Goal: Task Accomplishment & Management: Manage account settings

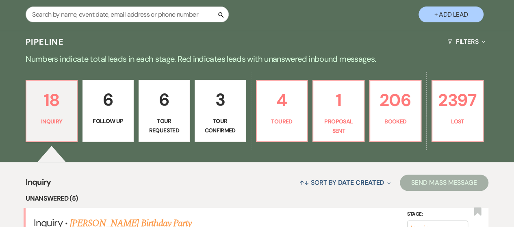
scroll to position [273, 0]
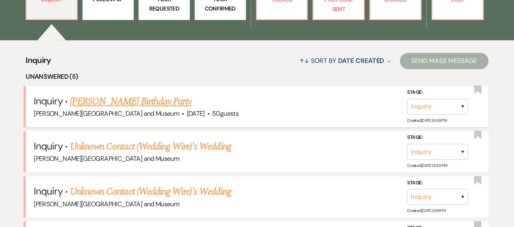
click at [134, 104] on link "[PERSON_NAME] Birthday Party" at bounding box center [130, 101] width 121 height 15
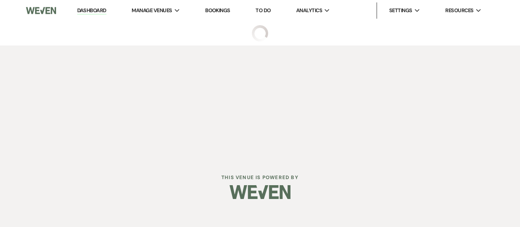
select select "5"
select select "4"
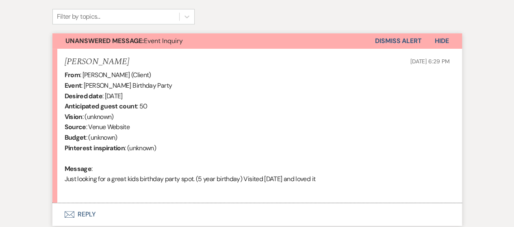
scroll to position [284, 0]
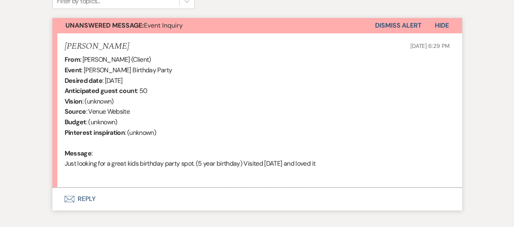
click at [74, 200] on button "Envelope Reply" at bounding box center [256, 199] width 409 height 23
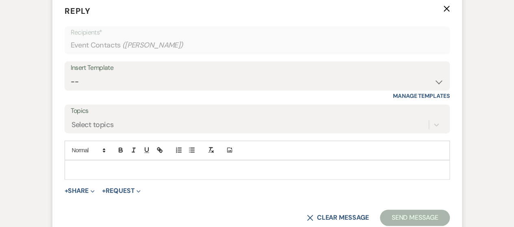
scroll to position [478, 0]
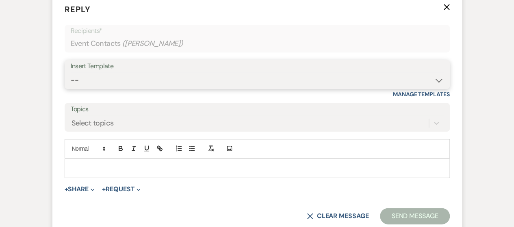
click at [139, 82] on select "-- Weven Planning Portal Introduction (Booked Events) Checking In Planning Foll…" at bounding box center [257, 80] width 373 height 16
select select "5053"
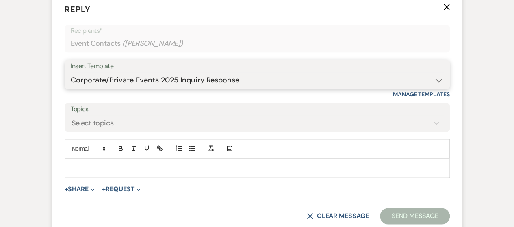
click at [71, 72] on select "-- Weven Planning Portal Introduction (Booked Events) Checking In Planning Foll…" at bounding box center [257, 80] width 373 height 16
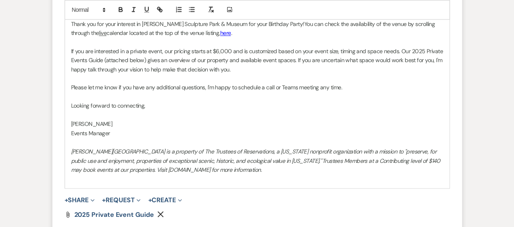
scroll to position [744, 0]
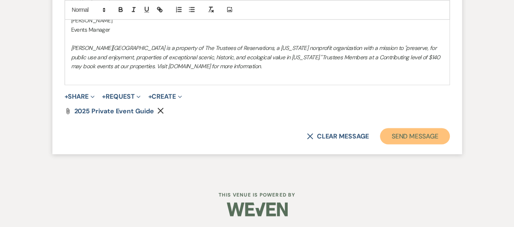
click at [406, 137] on button "Send Message" at bounding box center [414, 136] width 69 height 16
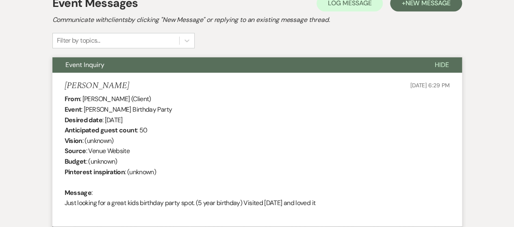
scroll to position [0, 0]
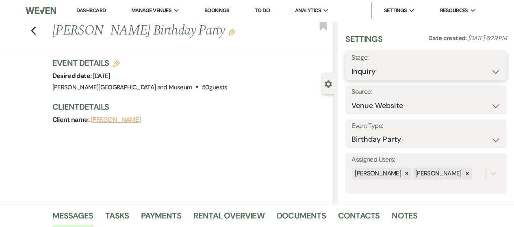
click at [376, 74] on select "Inquiry Follow Up Tour Requested Tour Confirmed Toured Proposal Sent Booked Lost" at bounding box center [425, 72] width 149 height 16
select select "8"
click at [351, 64] on select "Inquiry Follow Up Tour Requested Tour Confirmed Toured Proposal Sent Booked Lost" at bounding box center [425, 72] width 149 height 16
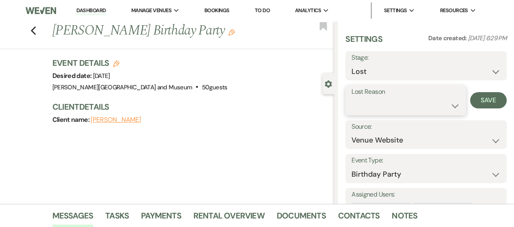
click at [385, 107] on select "Booked Elsewhere Budget Date Unavailable No Response Not a Good Match Capacity …" at bounding box center [405, 106] width 108 height 16
select select "10"
click at [351, 98] on select "Booked Elsewhere Budget Date Unavailable No Response Not a Good Match Capacity …" at bounding box center [405, 106] width 108 height 16
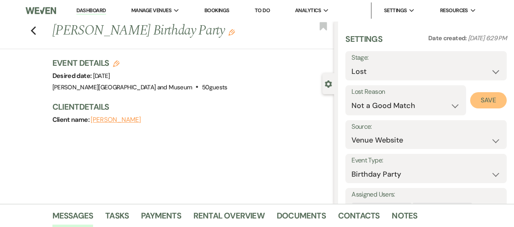
click at [473, 101] on button "Save" at bounding box center [488, 100] width 37 height 16
click at [34, 32] on icon "Previous" at bounding box center [33, 31] width 6 height 10
select select "8"
select select "10"
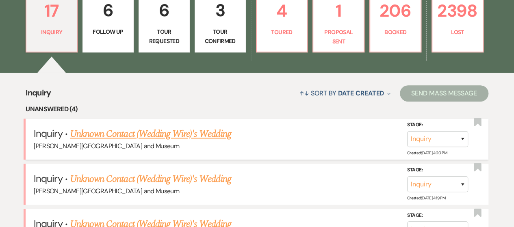
scroll to position [192, 0]
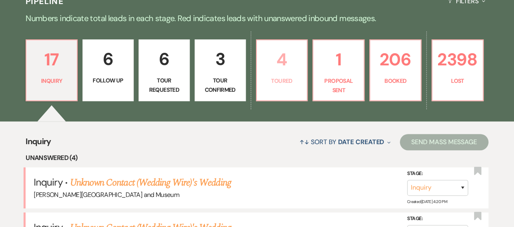
click at [281, 83] on p "Toured" at bounding box center [281, 80] width 41 height 9
select select "5"
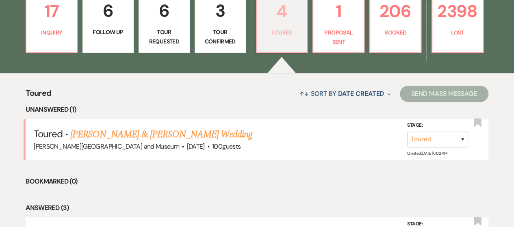
scroll to position [273, 0]
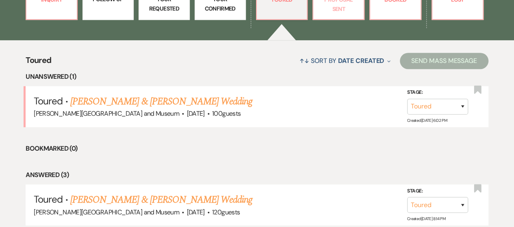
click at [345, 13] on p "Proposal Sent" at bounding box center [338, 4] width 41 height 18
select select "6"
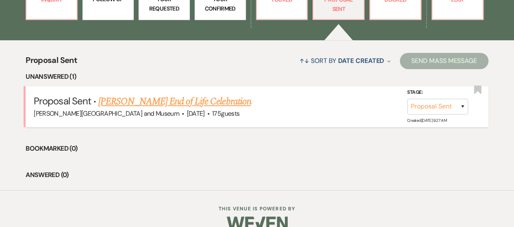
click at [147, 104] on link "[PERSON_NAME] End of Life Celebration" at bounding box center [174, 101] width 152 height 15
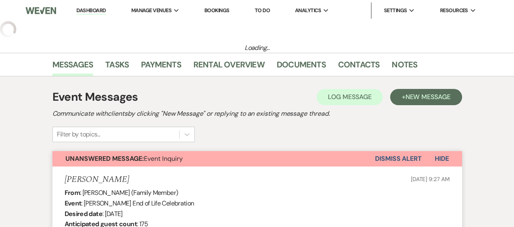
select select "6"
select select "5"
select select "14"
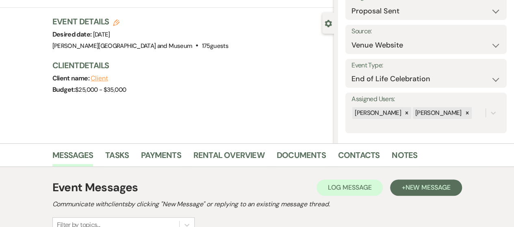
scroll to position [122, 0]
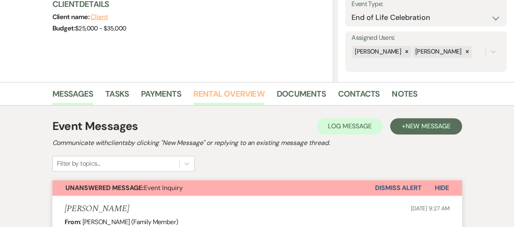
click at [221, 93] on link "Rental Overview" at bounding box center [228, 96] width 71 height 18
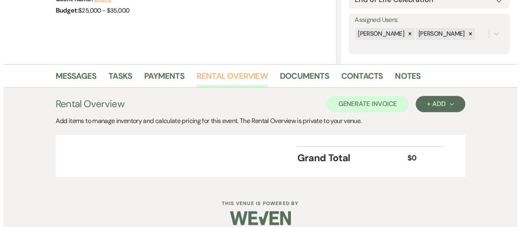
scroll to position [149, 0]
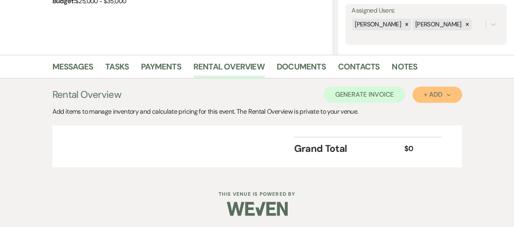
click at [438, 95] on div "+ Add Next" at bounding box center [436, 94] width 26 height 6
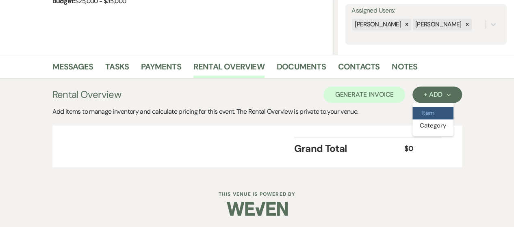
click at [427, 109] on button "Item" at bounding box center [432, 113] width 41 height 13
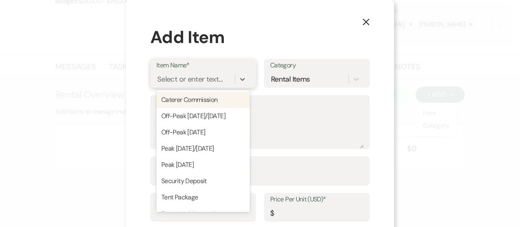
click at [189, 83] on div "Select or enter text..." at bounding box center [189, 78] width 65 height 11
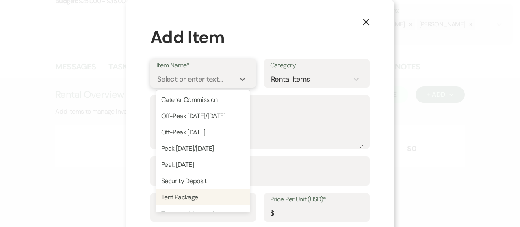
click at [166, 196] on div "Tent Package" at bounding box center [202, 197] width 93 height 16
type textarea "Tent Package"
type input "1"
type input "3000"
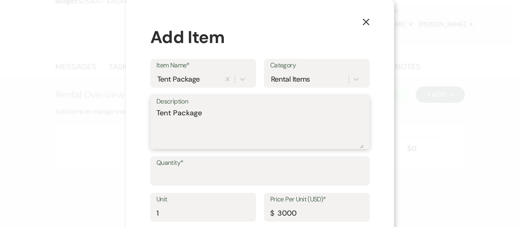
drag, startPoint x: 127, startPoint y: 111, endPoint x: 83, endPoint y: 111, distance: 44.7
click at [83, 111] on div "X Add Item Item Name* Tent Package Category Rental Items Description Tent Packa…" at bounding box center [260, 113] width 520 height 227
type textarea "Private Event"
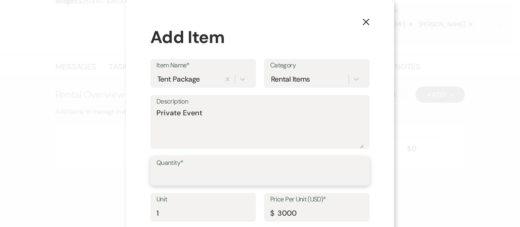
click at [257, 169] on input "Quantity*" at bounding box center [259, 177] width 207 height 16
type input "1"
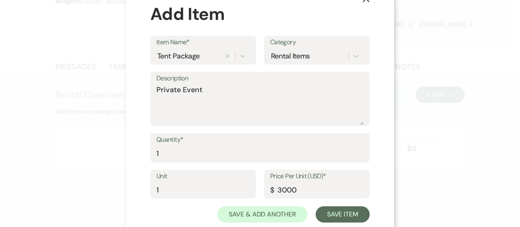
scroll to position [43, 0]
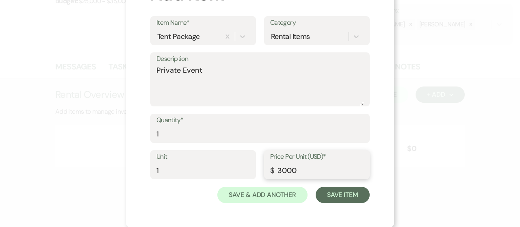
click at [276, 172] on input "3000" at bounding box center [316, 170] width 93 height 16
type input "8000"
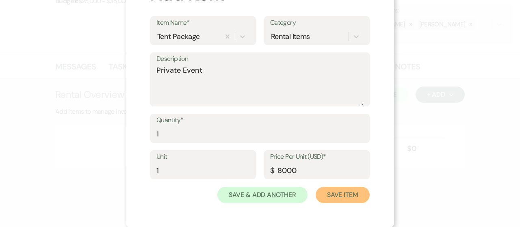
click at [326, 190] on button "Save Item" at bounding box center [342, 195] width 54 height 16
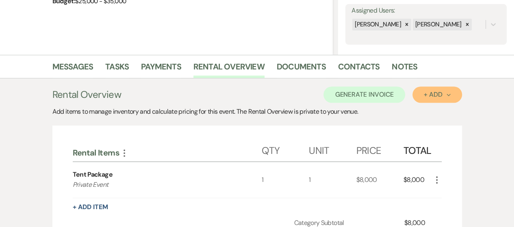
click at [428, 99] on button "+ Add Next" at bounding box center [436, 94] width 49 height 16
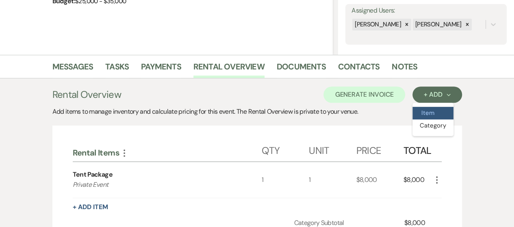
click at [428, 113] on button "Item" at bounding box center [432, 113] width 41 height 13
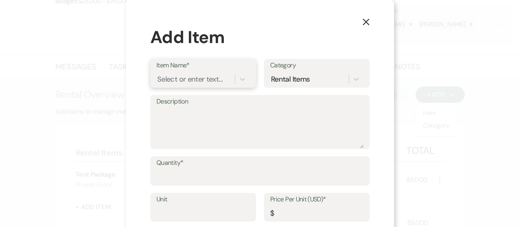
click at [229, 79] on div "Select or enter text..." at bounding box center [195, 79] width 78 height 14
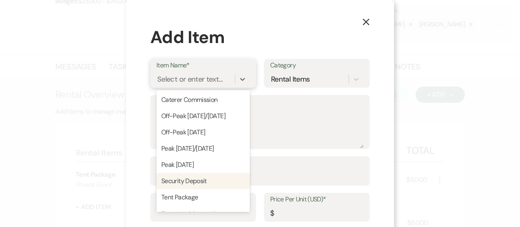
click at [185, 177] on div "Security Deposit" at bounding box center [202, 181] width 93 height 16
type input "1"
type input "1000"
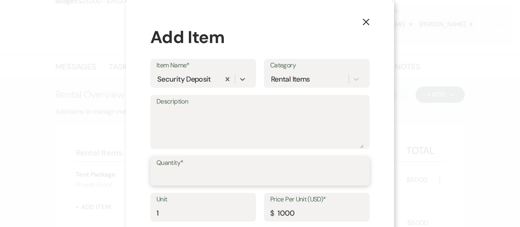
click at [188, 176] on input "Quantity*" at bounding box center [259, 177] width 207 height 16
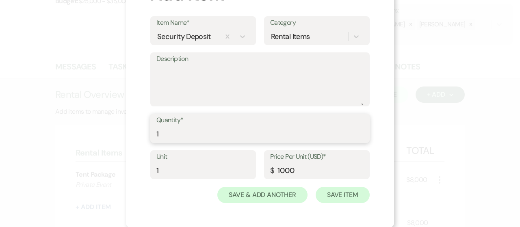
type input "1"
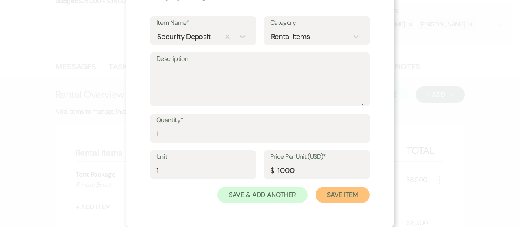
click at [339, 196] on button "Save Item" at bounding box center [342, 195] width 54 height 16
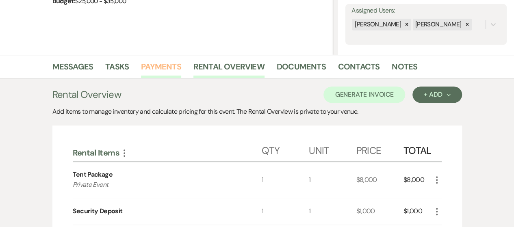
click at [171, 69] on link "Payments" at bounding box center [161, 69] width 40 height 18
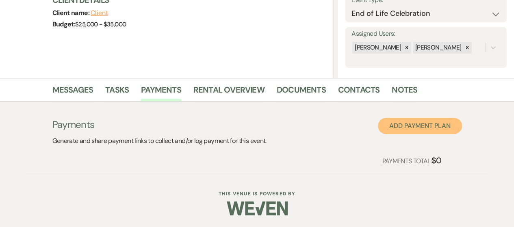
click at [395, 124] on button "Add Payment Plan" at bounding box center [420, 126] width 84 height 16
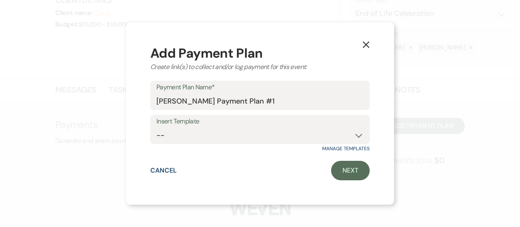
click at [363, 43] on icon "X" at bounding box center [365, 44] width 7 height 7
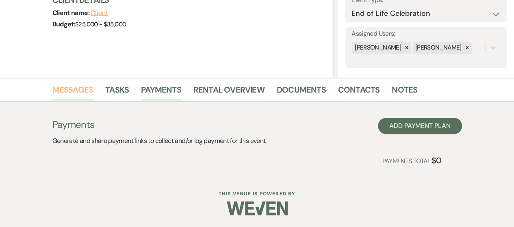
click at [57, 93] on link "Messages" at bounding box center [72, 92] width 41 height 18
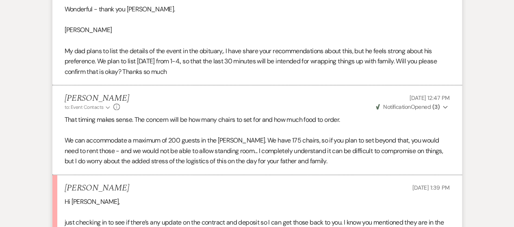
scroll to position [1758, 0]
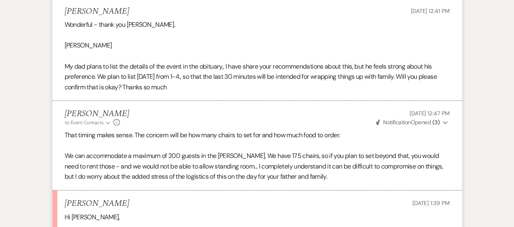
drag, startPoint x: 65, startPoint y: 43, endPoint x: 155, endPoint y: 44, distance: 90.1
click at [155, 44] on p "[PERSON_NAME]" at bounding box center [257, 45] width 385 height 11
copy p "[PERSON_NAME]"
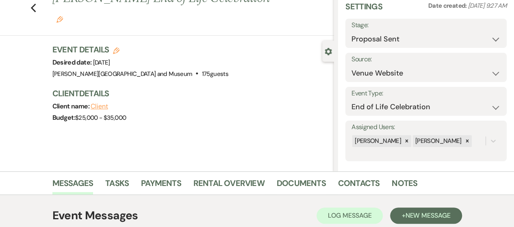
scroll to position [13, 0]
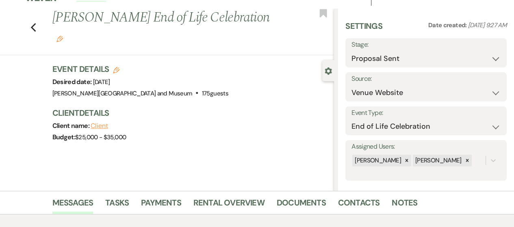
click at [63, 36] on icon "Edit" at bounding box center [59, 39] width 6 height 6
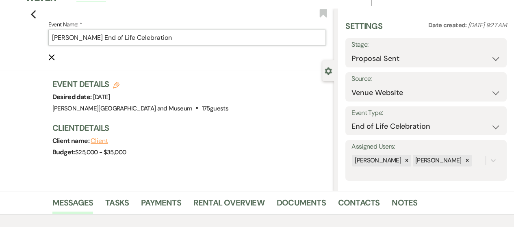
drag, startPoint x: 123, startPoint y: 36, endPoint x: 0, endPoint y: 26, distance: 123.8
click at [0, 26] on div "Previous Event Name: * [PERSON_NAME] End of Life Celebration Cancel Edit Bookma…" at bounding box center [165, 39] width 338 height 62
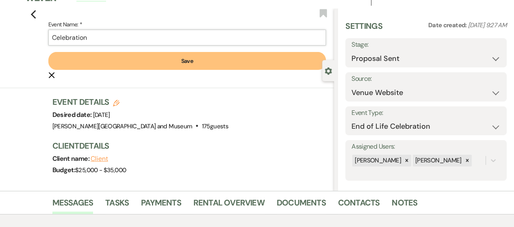
click at [97, 41] on input "Celebration" at bounding box center [187, 38] width 278 height 16
click at [109, 34] on input "Celebration of Life~" at bounding box center [187, 38] width 278 height 16
click at [130, 40] on input "Celebration of Life ~" at bounding box center [187, 38] width 278 height 16
paste input "[PERSON_NAME]"
type input "Celebration of Life ~ [PERSON_NAME]"
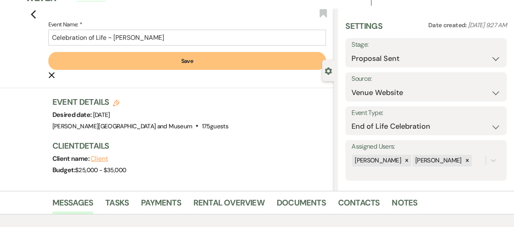
click at [149, 66] on button "Save" at bounding box center [187, 61] width 278 height 18
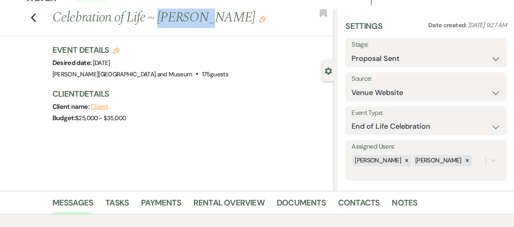
drag, startPoint x: 162, startPoint y: 20, endPoint x: 206, endPoint y: 26, distance: 44.2
click at [206, 26] on h1 "Celebration of Life ~ [PERSON_NAME] Edit" at bounding box center [163, 17] width 222 height 19
click at [119, 28] on h1 "Celebration of Life ~ [PERSON_NAME] Edit" at bounding box center [163, 17] width 222 height 19
click at [259, 23] on use "button" at bounding box center [262, 19] width 6 height 6
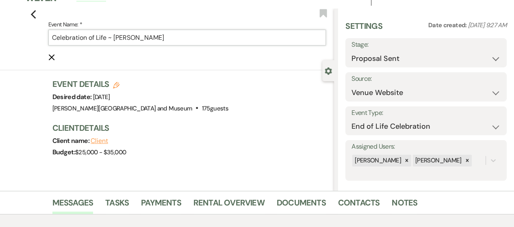
drag, startPoint x: 124, startPoint y: 38, endPoint x: 203, endPoint y: 39, distance: 78.8
click at [203, 39] on input "Celebration of Life ~ [PERSON_NAME]" at bounding box center [187, 38] width 278 height 16
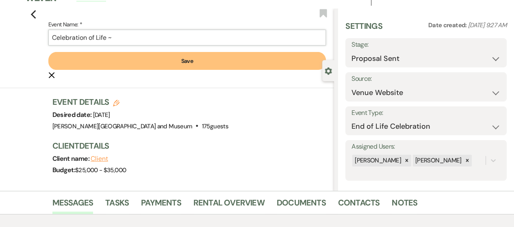
click at [56, 38] on input "Celebration of Life ~" at bounding box center [187, 38] width 278 height 16
paste input "[PERSON_NAME]"
click at [216, 35] on input "[PERSON_NAME] Celebration of Life ~" at bounding box center [187, 38] width 278 height 16
type input "[PERSON_NAME] Celebration of Life"
click at [217, 69] on form "Event Name: * [PERSON_NAME] Celebration of Life Save Cancel Edit" at bounding box center [187, 49] width 278 height 60
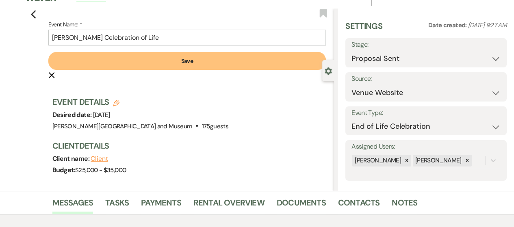
click at [218, 59] on button "Save" at bounding box center [187, 61] width 278 height 18
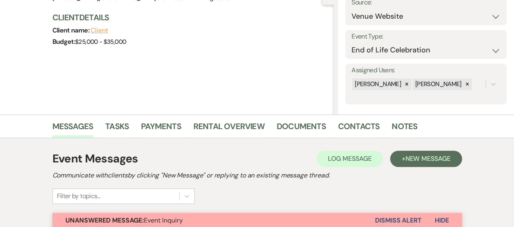
scroll to position [122, 0]
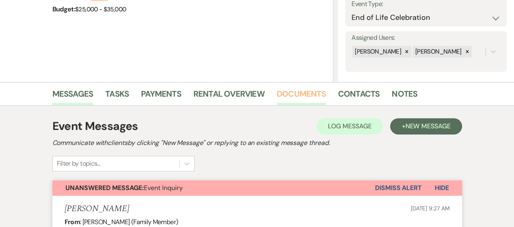
click at [287, 95] on link "Documents" at bounding box center [300, 96] width 49 height 18
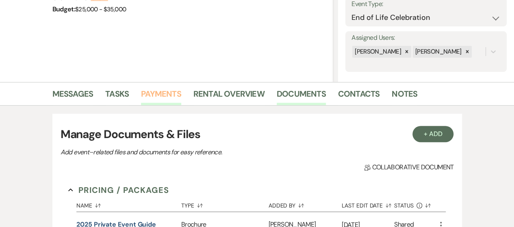
click at [169, 96] on link "Payments" at bounding box center [161, 96] width 40 height 18
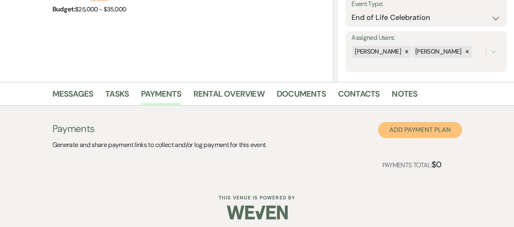
click at [435, 135] on button "Add Payment Plan" at bounding box center [420, 130] width 84 height 16
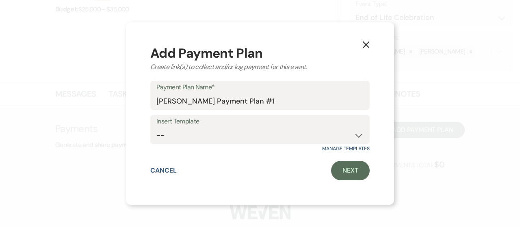
click at [155, 101] on div "Payment Plan Name* [PERSON_NAME] Payment Plan #1" at bounding box center [259, 95] width 219 height 29
drag, startPoint x: 158, startPoint y: 101, endPoint x: 259, endPoint y: 99, distance: 101.9
click at [259, 99] on input "[PERSON_NAME] Payment Plan #1" at bounding box center [259, 101] width 207 height 16
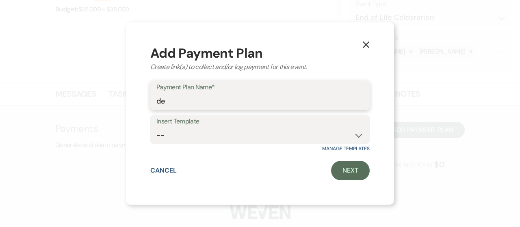
type input "d"
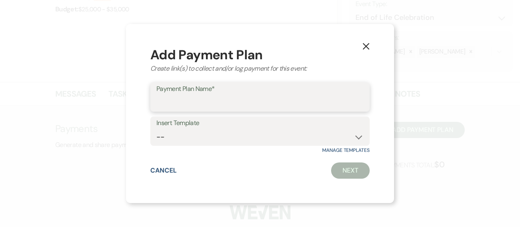
type input "D"
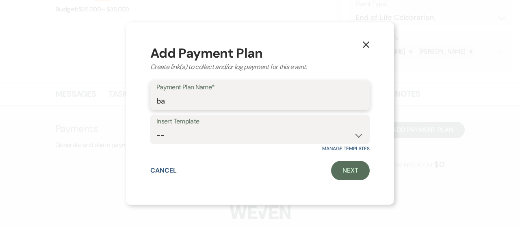
type input "b"
type input "[PERSON_NAME]"
click at [362, 46] on button "X" at bounding box center [366, 44] width 12 height 14
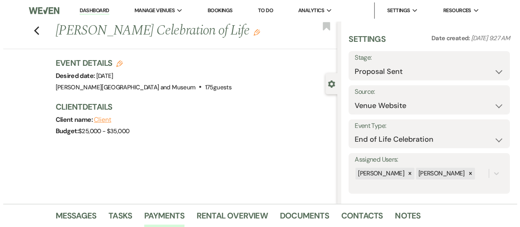
scroll to position [122, 0]
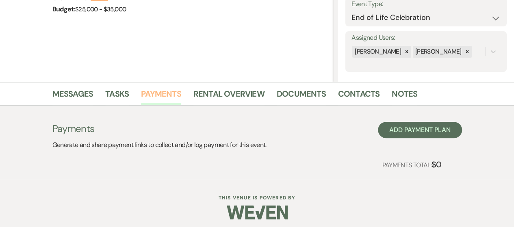
click at [159, 94] on link "Payments" at bounding box center [161, 96] width 40 height 18
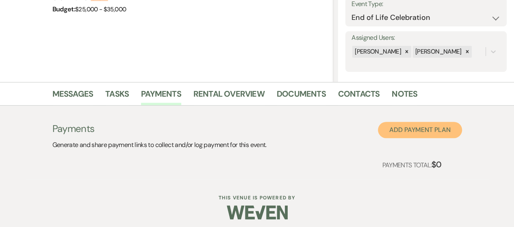
click at [392, 130] on button "Add Payment Plan" at bounding box center [420, 130] width 84 height 16
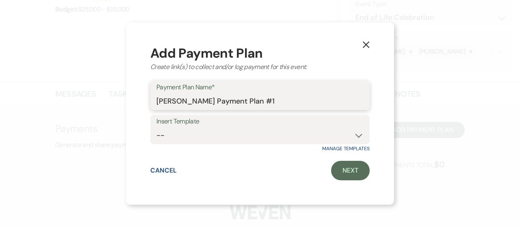
drag, startPoint x: 260, startPoint y: 107, endPoint x: 106, endPoint y: 87, distance: 156.0
click at [106, 87] on div "X Add Payment Plan Create link(s) to collect and/or log payment for this event:…" at bounding box center [260, 113] width 520 height 227
type input "[PERSON_NAME] Celebration of Life Venue Fee Payment Plan"
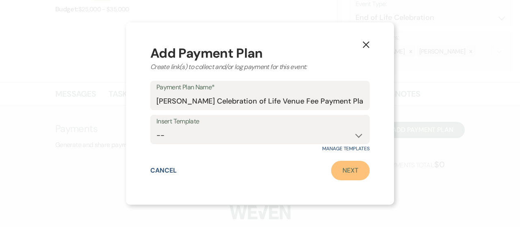
click at [347, 179] on link "Next" at bounding box center [350, 170] width 39 height 19
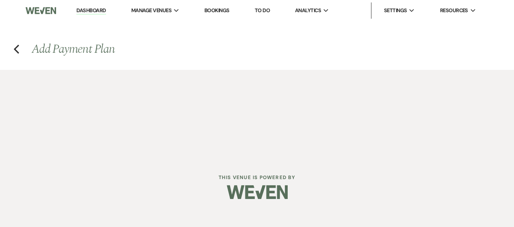
select select "2"
select select "percentage"
select select "false"
select select "client"
select select "weeks"
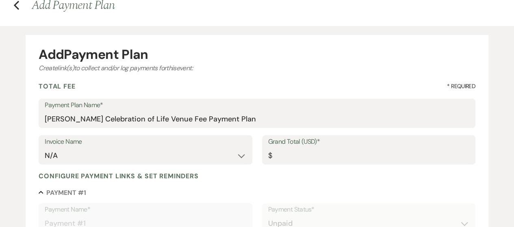
scroll to position [81, 0]
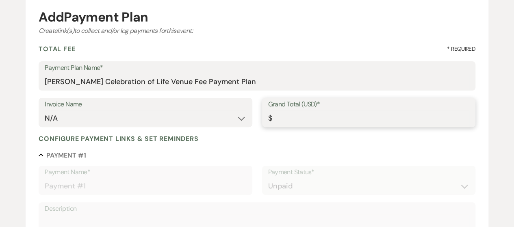
click at [307, 117] on input "Grand Total (USD)*" at bounding box center [368, 118] width 201 height 16
type input "8"
type input "8.00"
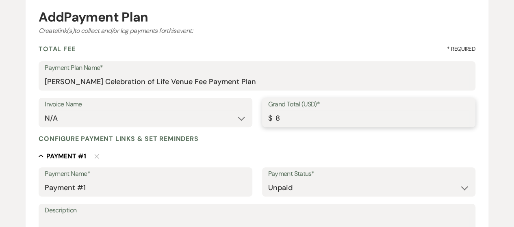
type input "80"
type input "80.00"
type input "800"
type input "800.00"
type input "8000"
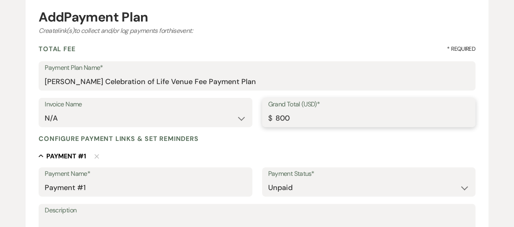
type input "8000.00"
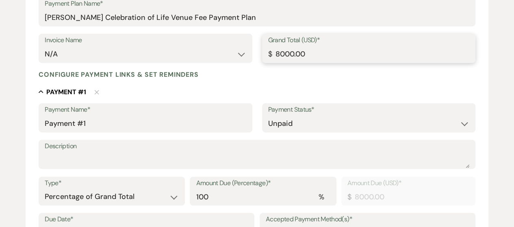
scroll to position [162, 0]
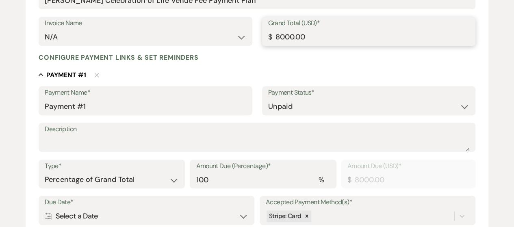
type input "8000.00"
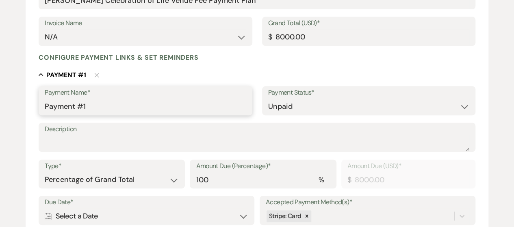
drag, startPoint x: 105, startPoint y: 105, endPoint x: 0, endPoint y: 104, distance: 104.8
click at [0, 104] on div "Add Payment Plan Create link(s) to collect and/or log payments for this event: …" at bounding box center [257, 154] width 514 height 495
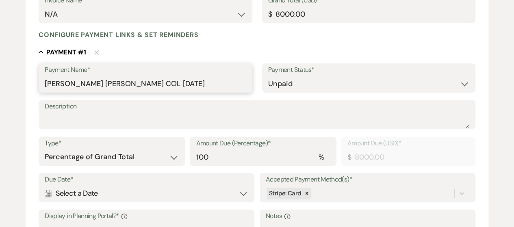
scroll to position [203, 0]
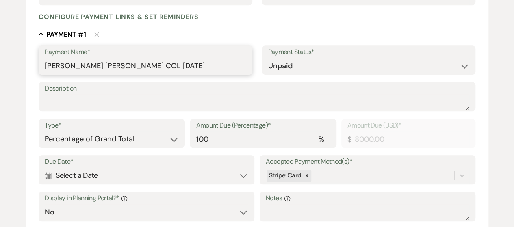
type input "[PERSON_NAME] [PERSON_NAME] COL [DATE]"
click at [175, 142] on select "Dollar Amount Percentage of Grand Total" at bounding box center [112, 139] width 134 height 16
drag, startPoint x: 175, startPoint y: 142, endPoint x: 180, endPoint y: 143, distance: 4.9
click at [175, 142] on select "Dollar Amount Percentage of Grand Total" at bounding box center [112, 139] width 134 height 16
click at [255, 146] on input "100" at bounding box center [263, 139] width 134 height 16
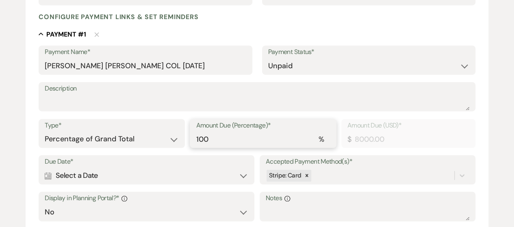
drag, startPoint x: 189, startPoint y: 139, endPoint x: 174, endPoint y: 138, distance: 15.0
click at [174, 138] on div "Type* Dollar Amount Percentage of Grand Total Amount Due (Percentage)* % 100 Am…" at bounding box center [257, 137] width 436 height 37
type input "5"
type input "400.00"
type input "50"
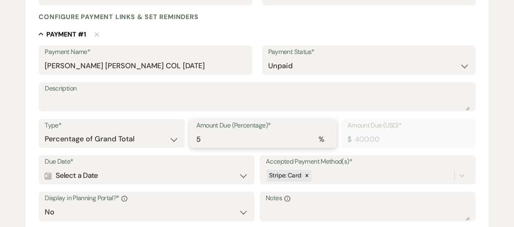
type input "4000.00"
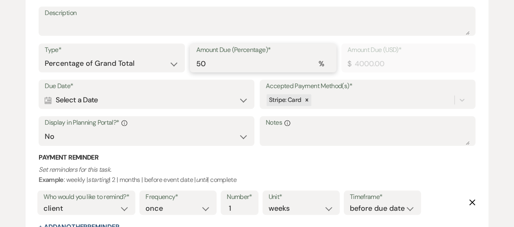
scroll to position [284, 0]
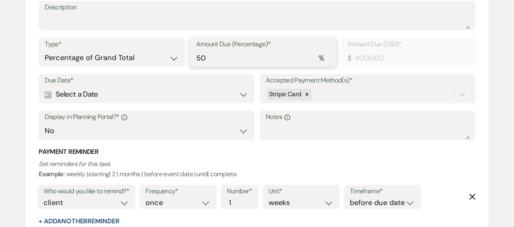
type input "50"
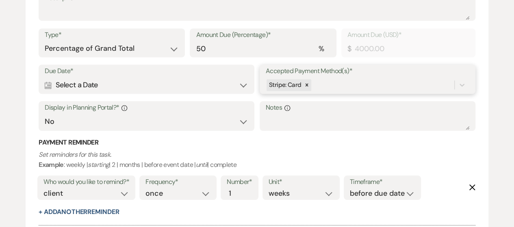
click at [371, 101] on div "Due Date* Calendar Select a Date Expand Accepted Payment Method(s)* Stripe: Car…" at bounding box center [257, 101] width 436 height 73
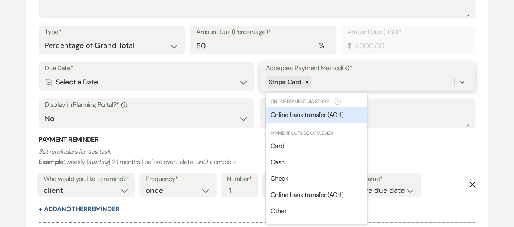
click at [310, 115] on span "Online bank transfer (ACH)" at bounding box center [306, 114] width 73 height 9
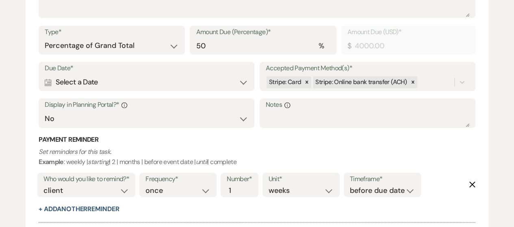
click at [130, 82] on div "Calendar Select a Date Expand" at bounding box center [146, 82] width 203 height 16
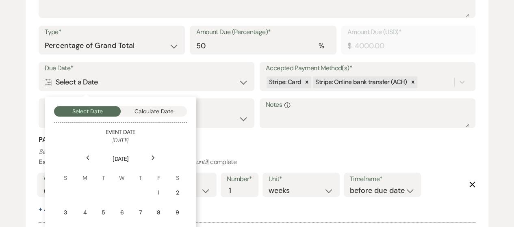
scroll to position [378, 0]
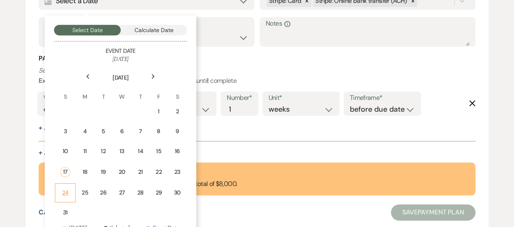
click at [60, 192] on div "24" at bounding box center [65, 192] width 10 height 9
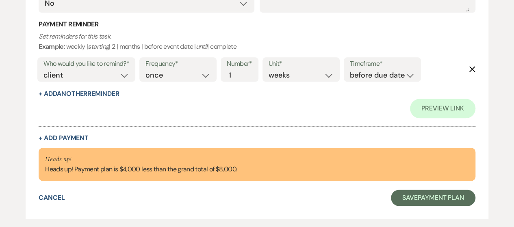
scroll to position [418, 0]
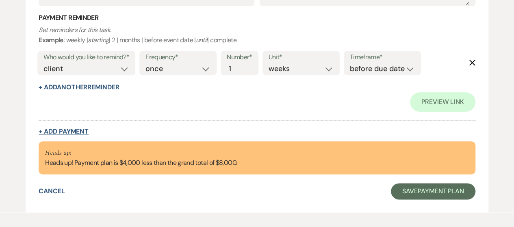
click at [67, 128] on button "+ Add Payment" at bounding box center [64, 131] width 50 height 6
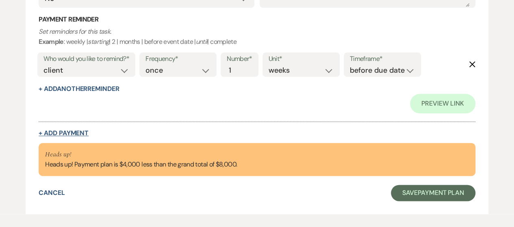
select select "2"
select select "percentage"
select select "false"
select select "client"
select select "weeks"
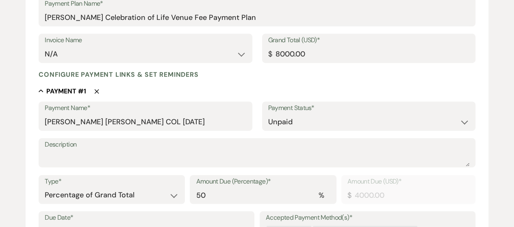
scroll to position [132, 0]
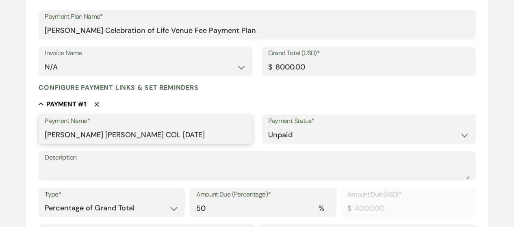
click at [172, 133] on input "[PERSON_NAME] [PERSON_NAME] COL [DATE]" at bounding box center [145, 135] width 201 height 16
drag, startPoint x: 223, startPoint y: 136, endPoint x: 17, endPoint y: 138, distance: 205.9
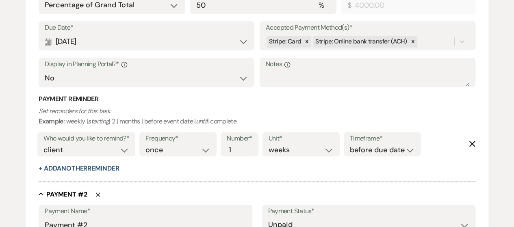
scroll to position [417, 0]
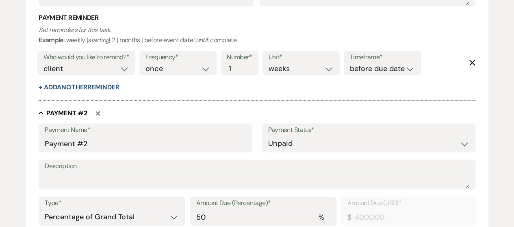
type input "[PERSON_NAME] [PERSON_NAME] COL [DATE] Initial Payment"
drag, startPoint x: 101, startPoint y: 141, endPoint x: 8, endPoint y: 143, distance: 93.4
click at [8, 143] on div "Add Payment Plan Create link(s) to collect and/or log payments for this event: …" at bounding box center [257, 46] width 514 height 786
paste input "[PERSON_NAME] [PERSON_NAME] COL [DATE] Initial Payment"
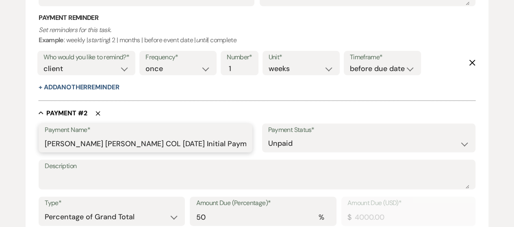
drag, startPoint x: 166, startPoint y: 143, endPoint x: 178, endPoint y: 141, distance: 11.9
click at [178, 141] on input "[PERSON_NAME] [PERSON_NAME] COL [DATE] Initial Payment" at bounding box center [145, 144] width 201 height 16
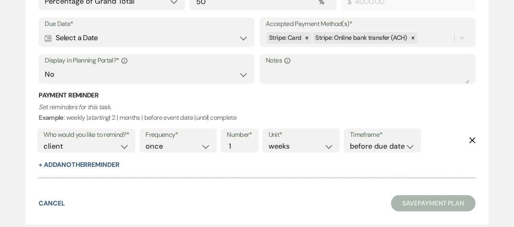
scroll to position [620, 0]
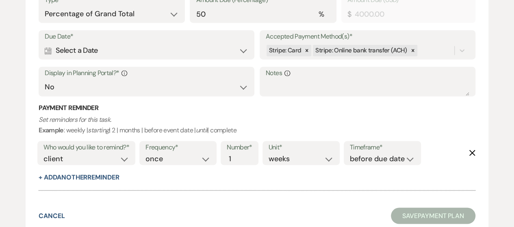
type input "[PERSON_NAME] [PERSON_NAME] COL [DATE] Final Payment"
click at [196, 52] on div "Calendar Select a Date Expand" at bounding box center [146, 51] width 203 height 16
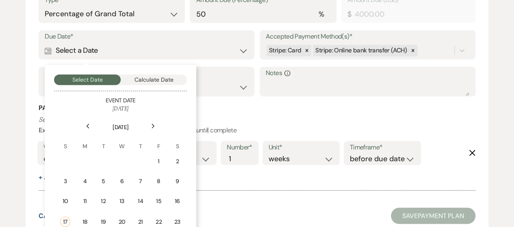
click at [153, 127] on use at bounding box center [153, 125] width 3 height 4
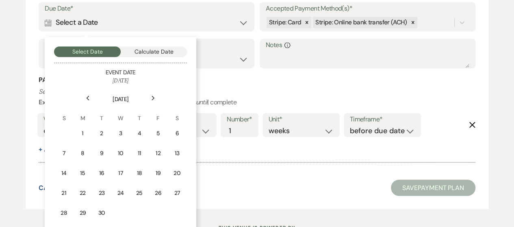
scroll to position [660, 0]
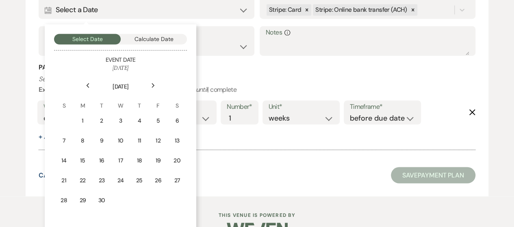
click at [123, 176] on div "24" at bounding box center [120, 180] width 7 height 9
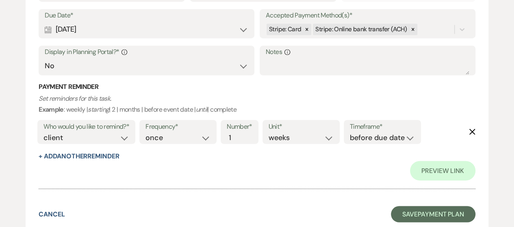
scroll to position [680, 0]
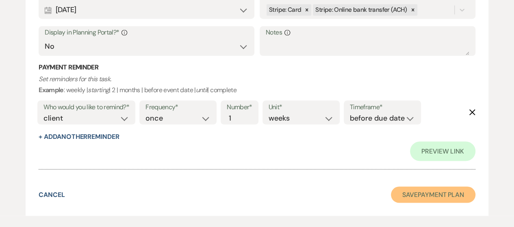
click at [431, 194] on button "Save Payment Plan" at bounding box center [433, 194] width 84 height 16
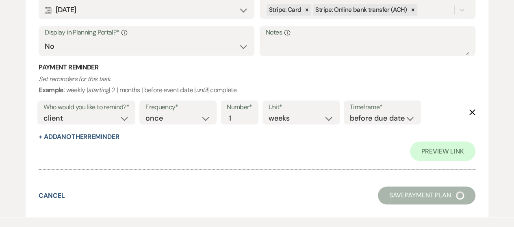
select select "6"
select select "5"
select select "14"
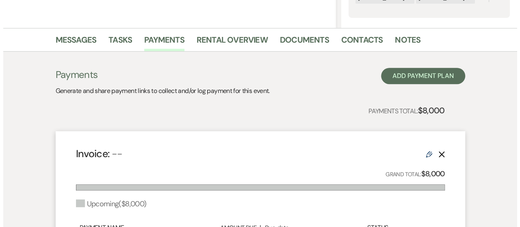
scroll to position [175, 0]
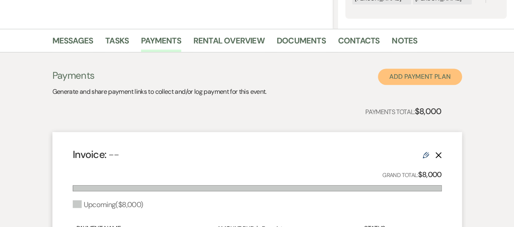
click at [403, 79] on button "Add Payment Plan" at bounding box center [420, 77] width 84 height 16
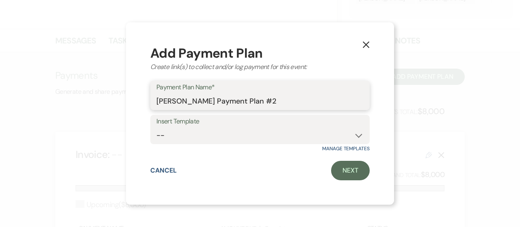
drag, startPoint x: 271, startPoint y: 104, endPoint x: 145, endPoint y: 105, distance: 126.3
click at [145, 105] on div "X Add Payment Plan Create link(s) to collect and/or log payment for this event:…" at bounding box center [260, 113] width 268 height 182
paste input "[PERSON_NAME] [PERSON_NAME] COL [DATE] Initial Payment"
drag, startPoint x: 193, startPoint y: 102, endPoint x: 132, endPoint y: 104, distance: 60.9
click at [127, 104] on div "X Add Payment Plan Create link(s) to collect and/or log payment for this event:…" at bounding box center [260, 113] width 268 height 182
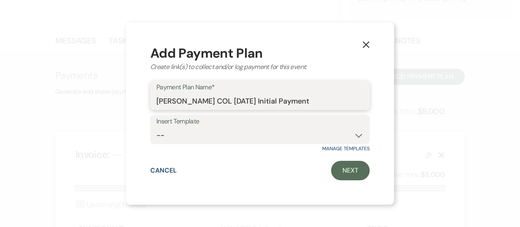
drag, startPoint x: 195, startPoint y: 99, endPoint x: 210, endPoint y: 100, distance: 15.4
click at [210, 100] on input "[PERSON_NAME] COL [DATE] Initial Payment" at bounding box center [259, 101] width 207 height 16
drag, startPoint x: 225, startPoint y: 102, endPoint x: 338, endPoint y: 110, distance: 113.2
click at [338, 110] on div "Add Payment Plan Create link(s) to collect and/or log payment for this event: P…" at bounding box center [259, 114] width 219 height 134
type input "[PERSON_NAME] [DATE] Security Deposit Payment Plan"
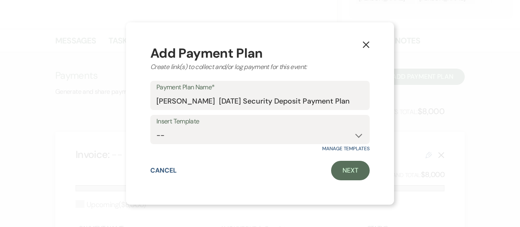
click at [262, 122] on label "Insert Template" at bounding box center [259, 122] width 207 height 12
click at [262, 126] on label "Insert Template" at bounding box center [259, 122] width 207 height 12
click at [244, 138] on select "-- Wedding Payment Plan Security Deposit Payment Plan" at bounding box center [259, 135] width 207 height 16
select select "284"
click at [156, 127] on select "-- Wedding Payment Plan Security Deposit Payment Plan" at bounding box center [259, 135] width 207 height 16
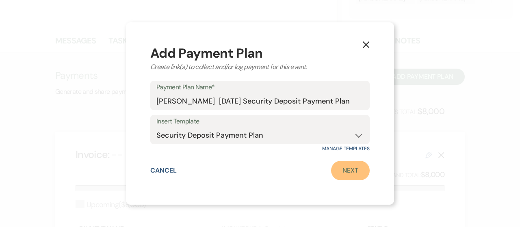
click at [358, 173] on link "Next" at bounding box center [350, 170] width 39 height 19
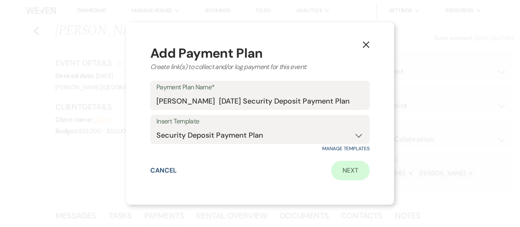
select select "2"
select select "percentage"
select select "true"
select select "client"
select select "weeks"
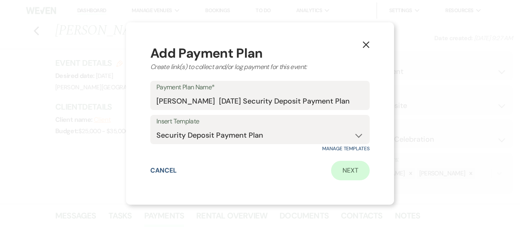
select select "client"
select select "weekly"
select select "days"
select select "afterDueDate"
select select "complete"
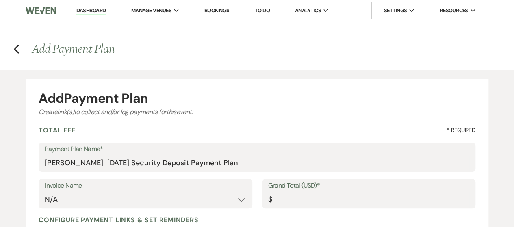
scroll to position [81, 0]
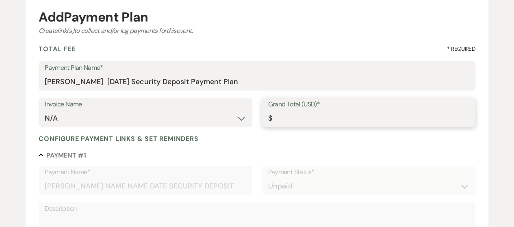
click at [289, 118] on input "Grand Total (USD)*" at bounding box center [368, 118] width 201 height 16
type input "1"
type input "1.00"
type input "10"
type input "10.00"
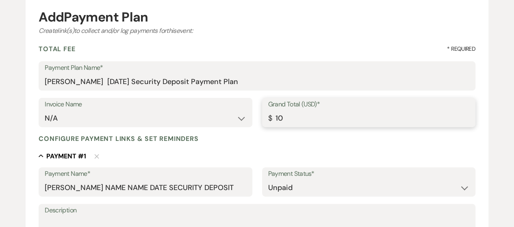
type input "100"
type input "100.00"
type input "1000"
type input "1000.00"
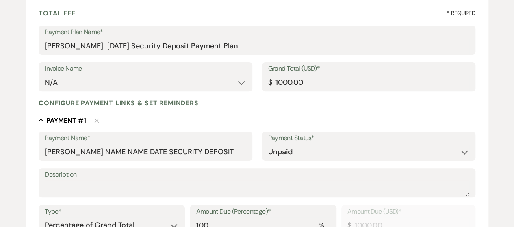
scroll to position [162, 0]
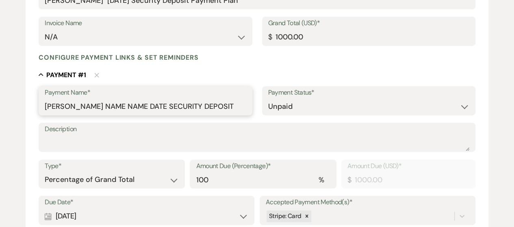
drag, startPoint x: 84, startPoint y: 106, endPoint x: 239, endPoint y: 106, distance: 154.3
click at [239, 106] on input "[PERSON_NAME] NAME NAME DATE SECURITY DEPOSIT" at bounding box center [145, 107] width 201 height 16
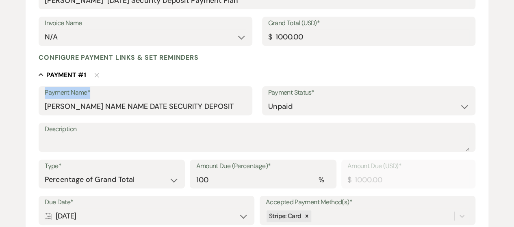
drag, startPoint x: 43, startPoint y: 106, endPoint x: 220, endPoint y: 117, distance: 177.3
click at [220, 117] on div "Payment Name* [PERSON_NAME] NAME NAME DATE SECURITY DEPOSIT Payment Status* Pai…" at bounding box center [257, 104] width 436 height 37
click at [141, 108] on input "[PERSON_NAME] NAME NAME DATE SECURITY DEPOSIT" at bounding box center [145, 107] width 201 height 16
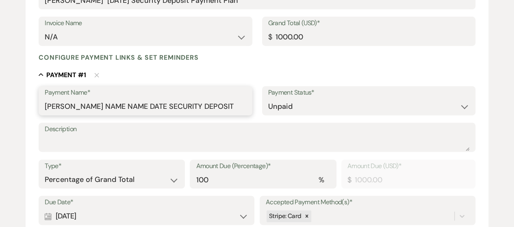
drag, startPoint x: 132, startPoint y: 106, endPoint x: 42, endPoint y: 99, distance: 90.0
click at [42, 99] on div "Payment Name* [PERSON_NAME] NAME NAME DATE SECURITY DEPOSIT" at bounding box center [145, 100] width 213 height 29
paste input "[PERSON_NAME] COL [DATE] Initial Payment"
drag, startPoint x: 167, startPoint y: 108, endPoint x: 216, endPoint y: 108, distance: 49.5
click at [216, 108] on input "[PERSON_NAME] [PERSON_NAME] COL [DATE] Initial Payment SECURITY DEPOSIT" at bounding box center [145, 107] width 201 height 16
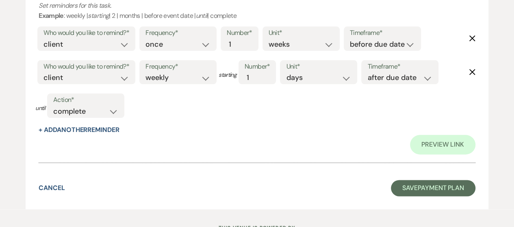
scroll to position [477, 0]
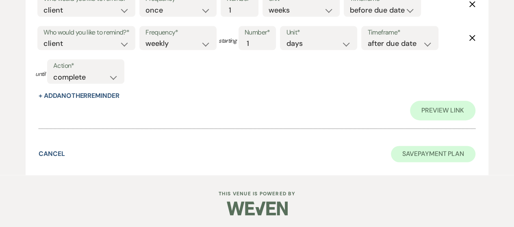
type input "[PERSON_NAME] [PERSON_NAME] COL [DATE] SECURITY DEPOSIT"
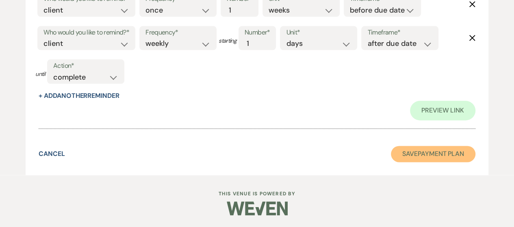
click at [405, 154] on button "Save Payment Plan" at bounding box center [433, 154] width 84 height 16
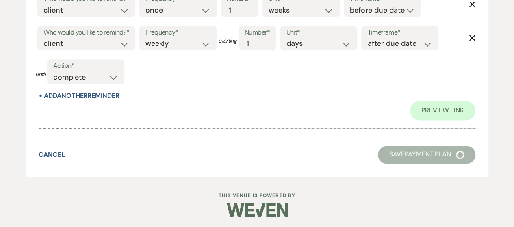
select select "6"
select select "5"
select select "14"
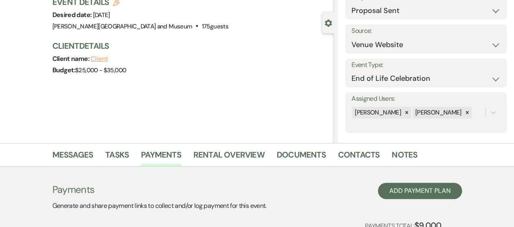
scroll to position [81, 0]
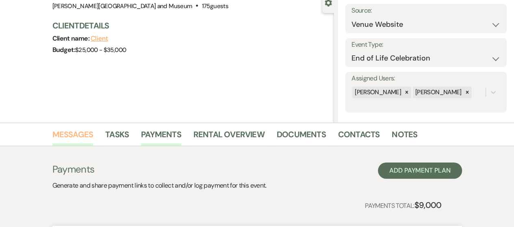
click at [67, 136] on link "Messages" at bounding box center [72, 137] width 41 height 18
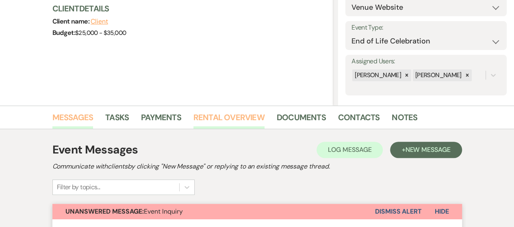
scroll to position [203, 0]
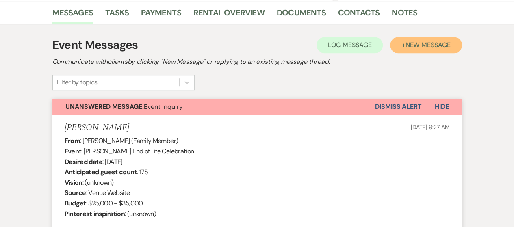
click at [409, 50] on button "+ New Message" at bounding box center [425, 45] width 71 height 16
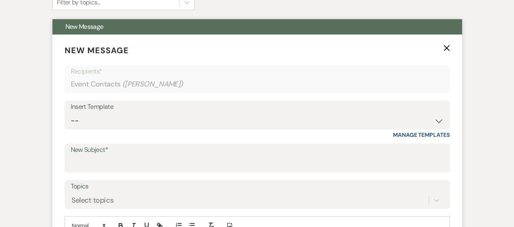
scroll to position [284, 0]
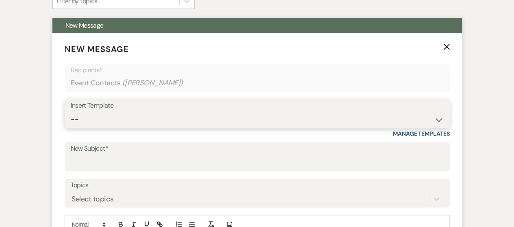
click at [154, 121] on select "-- Weven Planning Portal Introduction (Booked Events) Checking In Planning Foll…" at bounding box center [257, 120] width 373 height 16
select select "1064"
click at [71, 112] on select "-- Weven Planning Portal Introduction (Booked Events) Checking In Planning Foll…" at bounding box center [257, 120] width 373 height 16
type input "[PERSON_NAME] Agreement"
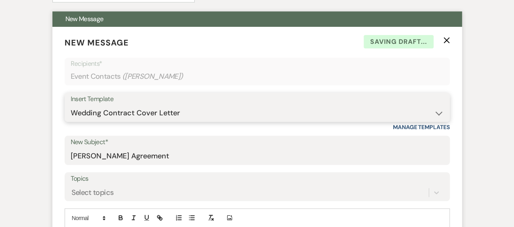
scroll to position [406, 0]
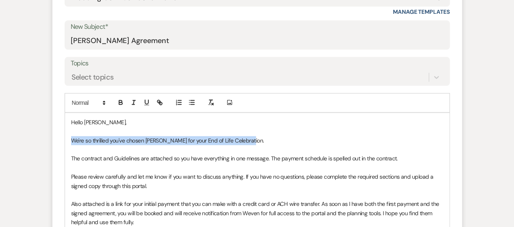
drag, startPoint x: 71, startPoint y: 138, endPoint x: 300, endPoint y: 140, distance: 228.2
click at [300, 140] on p "We're so thrilled you've chosen [PERSON_NAME] for your End of Life Celebration." at bounding box center [257, 140] width 372 height 9
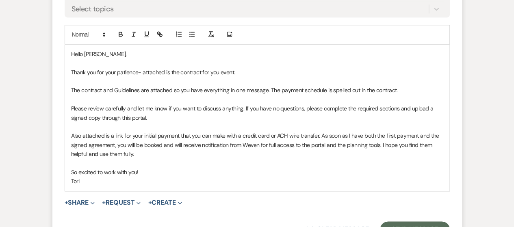
scroll to position [487, 0]
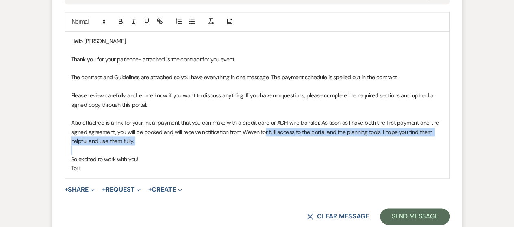
drag, startPoint x: 266, startPoint y: 132, endPoint x: 284, endPoint y: 147, distance: 24.0
click at [284, 147] on div "Hello [PERSON_NAME], Thank you for your patience- attached is the contract for …" at bounding box center [257, 105] width 384 height 146
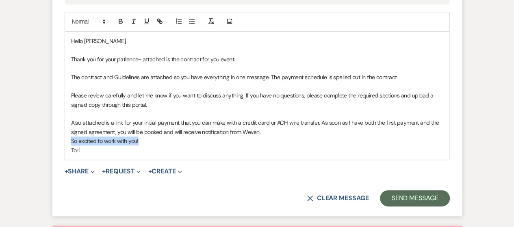
drag, startPoint x: 69, startPoint y: 142, endPoint x: 166, endPoint y: 140, distance: 97.0
click at [166, 140] on div "Hello [PERSON_NAME], Thank you for your patience- attached is the contract for …" at bounding box center [257, 96] width 384 height 128
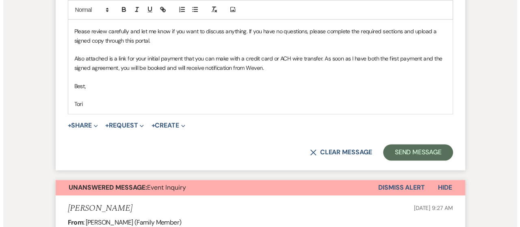
scroll to position [568, 0]
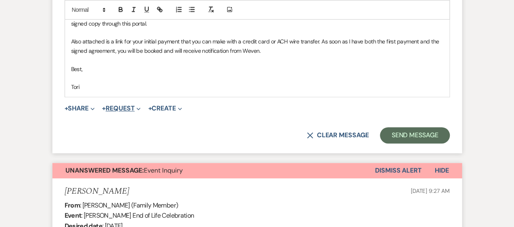
click at [132, 108] on button "+ Request Expand" at bounding box center [121, 108] width 39 height 6
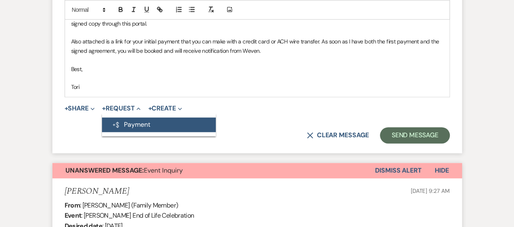
click at [136, 125] on button "Generate Payment Payment" at bounding box center [159, 124] width 114 height 15
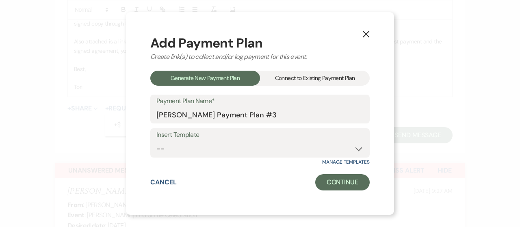
click at [314, 78] on div "Connect to Existing Payment Plan" at bounding box center [315, 78] width 110 height 15
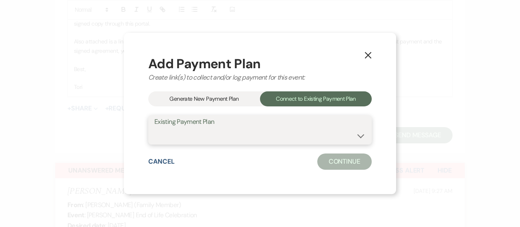
click at [269, 135] on select "[PERSON_NAME] [DATE] Security Deposit Payment Plan [PERSON_NAME] Celebration of…" at bounding box center [259, 136] width 211 height 16
select select "24760"
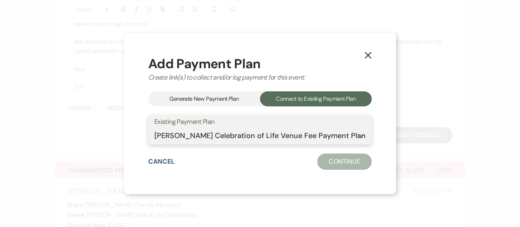
click at [156, 128] on select "[PERSON_NAME] [DATE] Security Deposit Payment Plan [PERSON_NAME] Celebration of…" at bounding box center [259, 136] width 211 height 16
click at [344, 158] on button "Continue" at bounding box center [344, 161] width 54 height 16
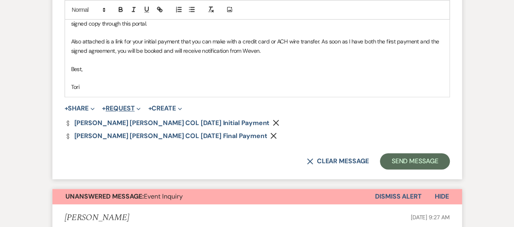
click at [126, 110] on button "+ Request Expand" at bounding box center [121, 108] width 39 height 6
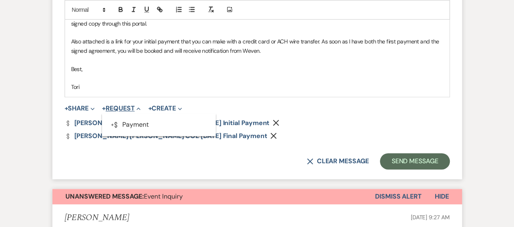
click at [126, 110] on button "+ Request Collapse" at bounding box center [121, 108] width 39 height 6
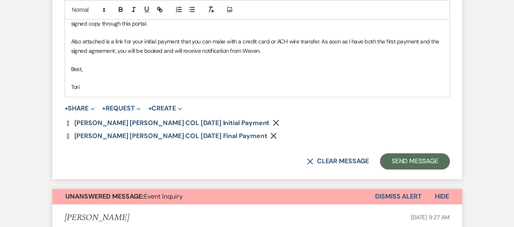
click at [70, 112] on span "+ Share Expand Doc Upload Documents Add Photo Images Pref Vendors Preferred ven…" at bounding box center [80, 109] width 30 height 10
click at [71, 110] on button "+ Share Expand" at bounding box center [80, 108] width 30 height 6
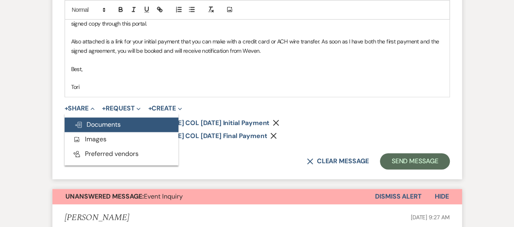
click at [98, 127] on span "Doc Upload Documents" at bounding box center [97, 124] width 46 height 9
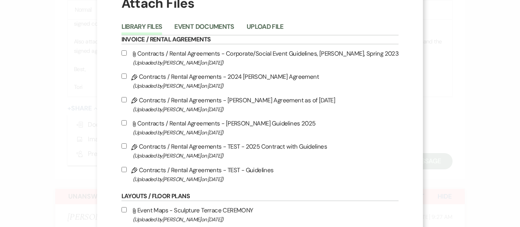
scroll to position [81, 0]
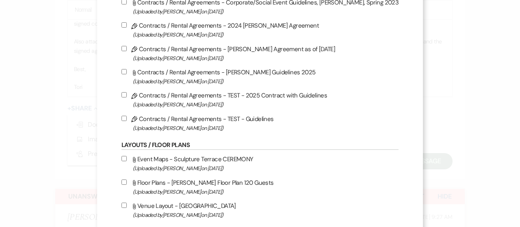
click at [127, 48] on input "Pencil Contracts / Rental Agreements - [PERSON_NAME] Agreement as of [DATE] (Up…" at bounding box center [123, 48] width 5 height 5
checkbox input "true"
click at [127, 71] on input "Attach File Contracts / Rental Agreements - [PERSON_NAME] Guidelines 2025 (Uplo…" at bounding box center [123, 71] width 5 height 5
checkbox input "true"
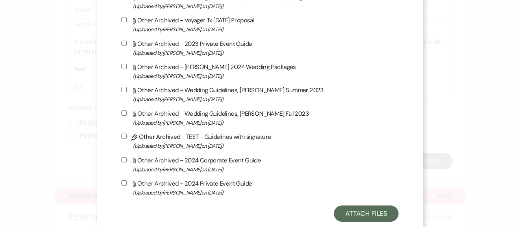
scroll to position [1967, 0]
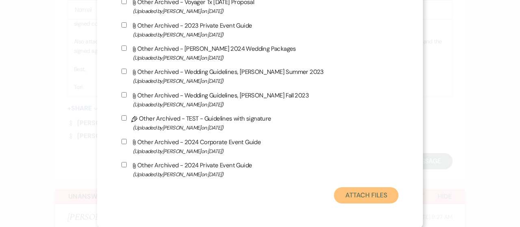
click at [364, 194] on button "Attach Files" at bounding box center [366, 195] width 65 height 16
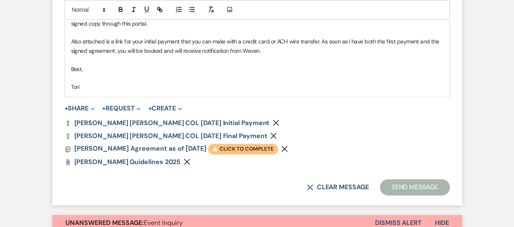
click at [208, 149] on span "Warning Click to complete" at bounding box center [243, 149] width 70 height 11
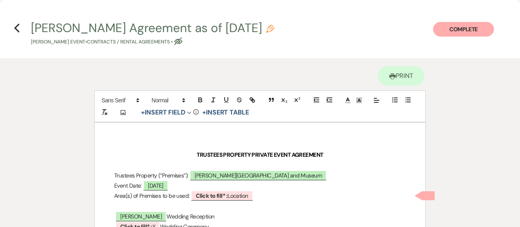
click at [266, 30] on use "button" at bounding box center [270, 29] width 8 height 8
select select "10"
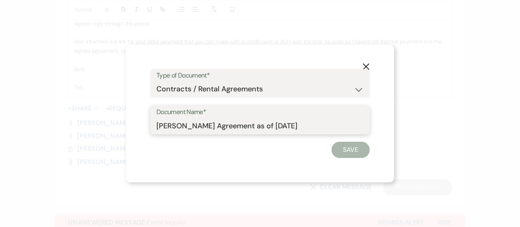
drag, startPoint x: 271, startPoint y: 123, endPoint x: 236, endPoint y: 124, distance: 35.4
click at [236, 124] on input "[PERSON_NAME] Agreement as of [DATE]" at bounding box center [259, 126] width 207 height 16
paste input "[PERSON_NAME] [PERSON_NAME] COL [DATE] Initial Payment"
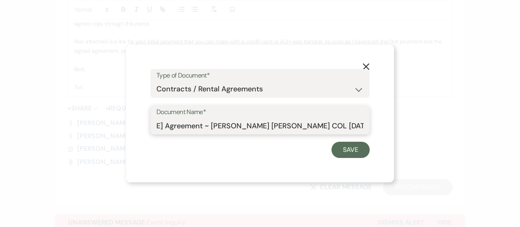
drag, startPoint x: 309, startPoint y: 126, endPoint x: 382, endPoint y: 128, distance: 73.5
click at [382, 128] on div "X Type of Document* Special Event Insurance Vendor Certificate of Insurance Con…" at bounding box center [260, 114] width 268 height 138
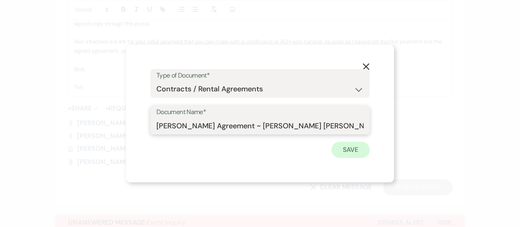
type input "[PERSON_NAME] Agreement ~ [PERSON_NAME] [PERSON_NAME] COL [DATE]"
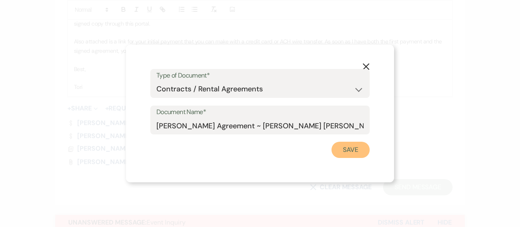
click at [356, 153] on button "Save" at bounding box center [350, 150] width 38 height 16
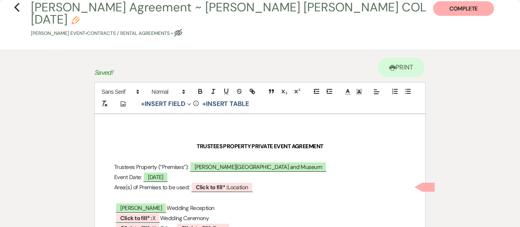
scroll to position [81, 0]
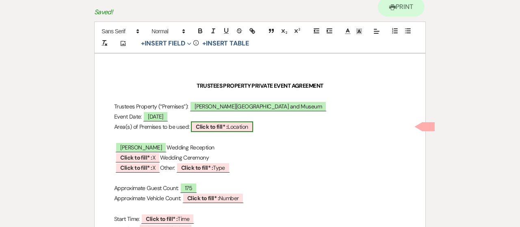
click at [227, 123] on b "Click to fill* :" at bounding box center [212, 126] width 32 height 7
select select "owner"
select select "Location"
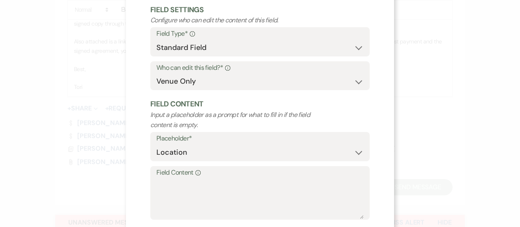
scroll to position [88, 0]
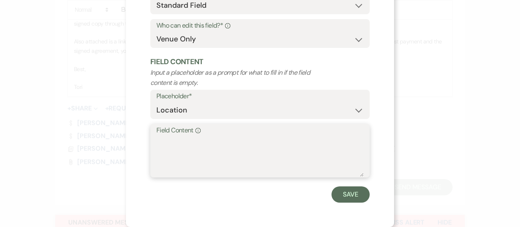
click at [166, 143] on textarea "Field Content Info" at bounding box center [259, 156] width 207 height 41
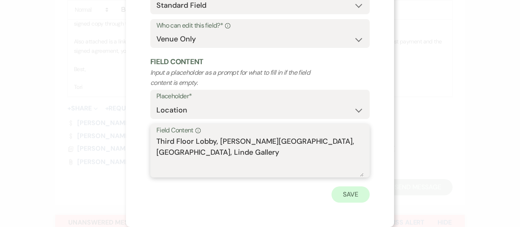
type textarea "Third Floor Lobby, [PERSON_NAME][GEOGRAPHIC_DATA], [GEOGRAPHIC_DATA], Linde Gal…"
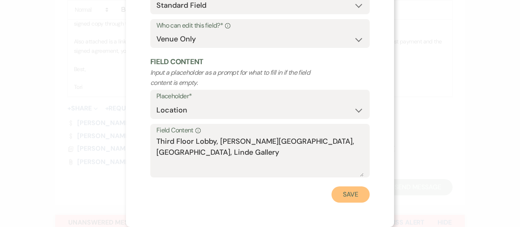
click at [335, 201] on button "Save" at bounding box center [350, 194] width 38 height 16
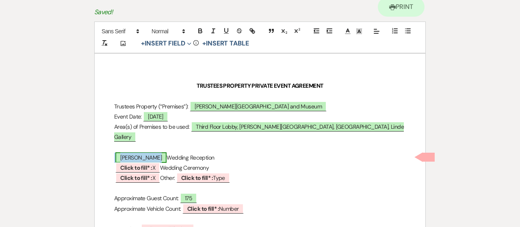
click at [141, 152] on span "[PERSON_NAME]" at bounding box center [140, 157] width 51 height 11
select select "smartCustomField"
select select "owner"
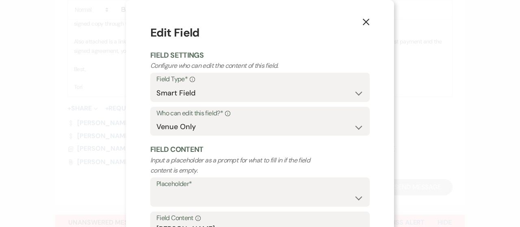
click at [365, 23] on icon "X" at bounding box center [365, 21] width 7 height 7
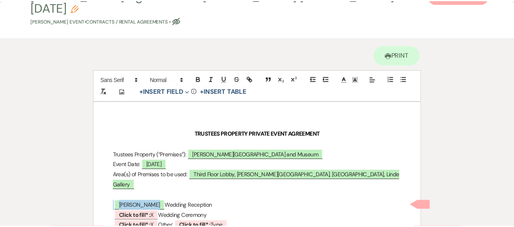
scroll to position [0, 0]
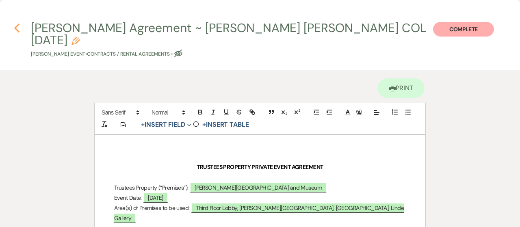
click at [15, 28] on use "button" at bounding box center [16, 28] width 5 height 9
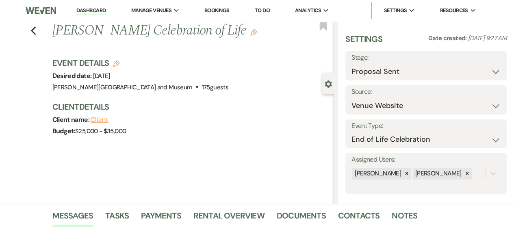
scroll to position [203, 0]
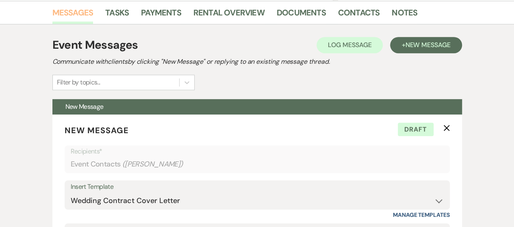
click at [79, 13] on link "Messages" at bounding box center [72, 15] width 41 height 18
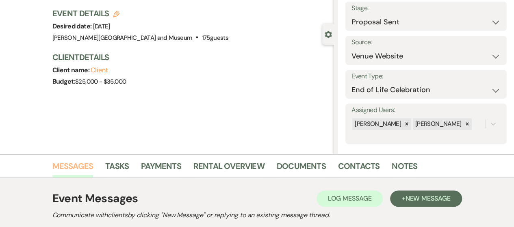
scroll to position [0, 0]
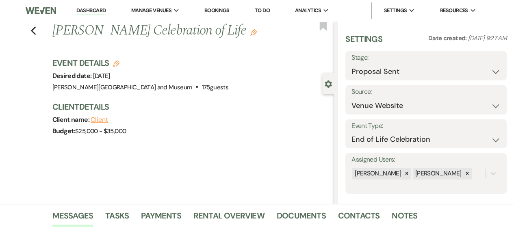
drag, startPoint x: 55, startPoint y: 31, endPoint x: 109, endPoint y: 57, distance: 59.6
click at [109, 41] on h1 "[PERSON_NAME] Celebration of Life Edit" at bounding box center [163, 30] width 222 height 19
copy h1 "[PERSON_NAME] Celebration of Life"
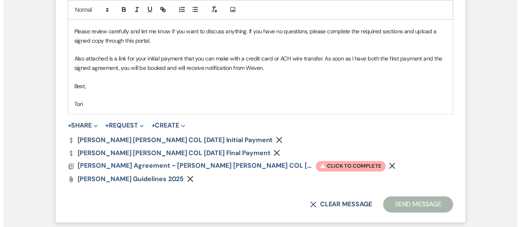
scroll to position [568, 0]
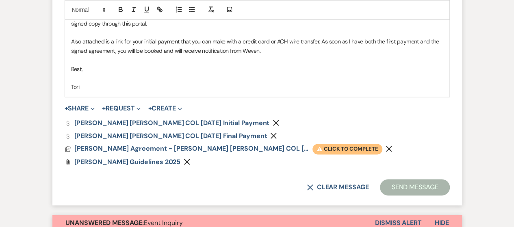
click at [313, 150] on span "Warning Click to complete" at bounding box center [347, 149] width 70 height 11
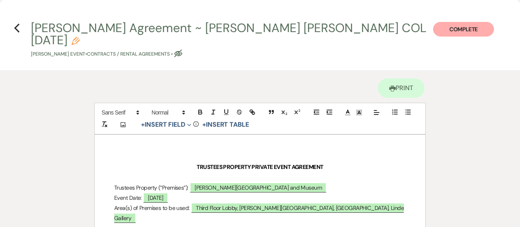
scroll to position [162, 0]
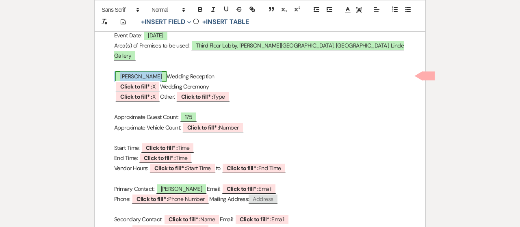
click at [136, 71] on span "[PERSON_NAME]" at bounding box center [140, 76] width 51 height 11
select select "smartCustomField"
select select "owner"
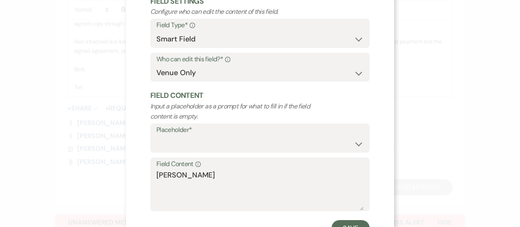
scroll to position [88, 0]
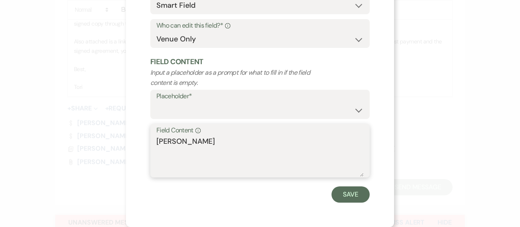
drag, startPoint x: 201, startPoint y: 145, endPoint x: 187, endPoint y: 142, distance: 14.1
click at [130, 135] on div "X Edit Field Field Settings Configure who can edit the content of this field. F…" at bounding box center [260, 69] width 268 height 315
paste textarea "[PERSON_NAME] Celebration of Life"
drag, startPoint x: 250, startPoint y: 141, endPoint x: 331, endPoint y: 143, distance: 80.8
click at [331, 143] on textarea "[PERSON_NAME] Celebration of Life" at bounding box center [259, 156] width 207 height 41
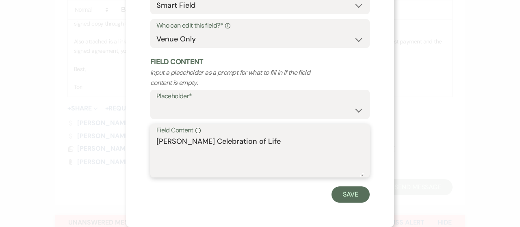
click at [283, 143] on textarea "[PERSON_NAME] Celebration of Life" at bounding box center [259, 156] width 207 height 41
drag, startPoint x: 248, startPoint y: 142, endPoint x: 315, endPoint y: 143, distance: 67.4
click at [315, 143] on textarea "[PERSON_NAME] Celebration of Life" at bounding box center [259, 156] width 207 height 41
type textarea "[PERSON_NAME]"
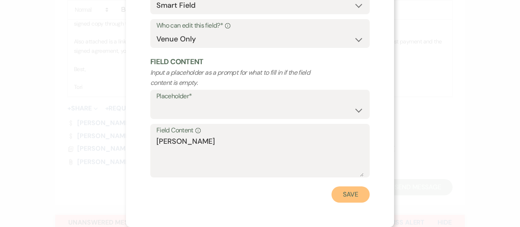
drag, startPoint x: 334, startPoint y: 195, endPoint x: 293, endPoint y: 181, distance: 43.8
click at [334, 195] on button "Save" at bounding box center [350, 194] width 38 height 16
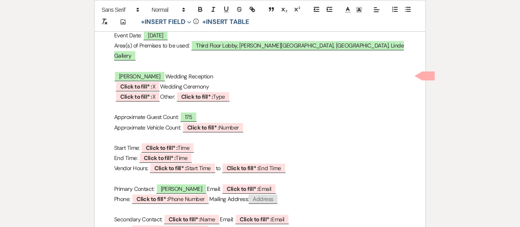
drag, startPoint x: 191, startPoint y: 54, endPoint x: 255, endPoint y: 57, distance: 64.3
click at [255, 71] on p "[PERSON_NAME] Wedding Reception" at bounding box center [260, 76] width 292 height 10
click at [138, 83] on b "Click to fill* :" at bounding box center [136, 86] width 32 height 7
select select "owner"
select select "custom_placeholder"
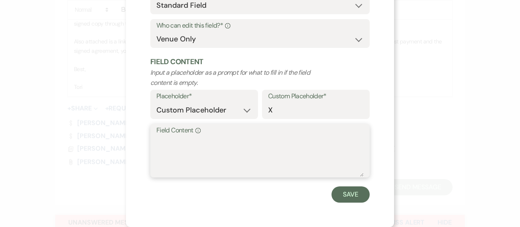
click at [186, 143] on textarea "Field Content Info" at bounding box center [259, 156] width 207 height 41
type textarea "x"
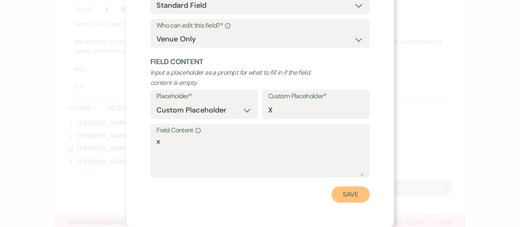
drag, startPoint x: 347, startPoint y: 187, endPoint x: 336, endPoint y: 185, distance: 10.7
click at [347, 186] on button "Save" at bounding box center [350, 194] width 38 height 16
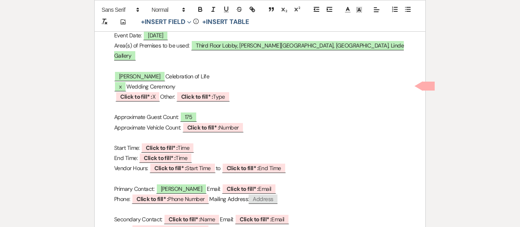
click at [161, 82] on p "x Wedding Ceremony" at bounding box center [260, 87] width 292 height 10
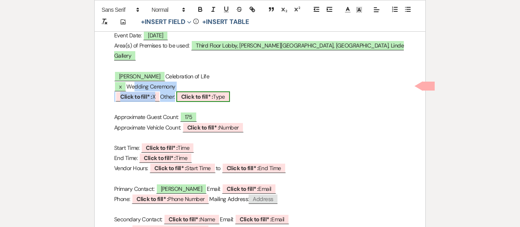
drag, startPoint x: 133, startPoint y: 64, endPoint x: 208, endPoint y: 69, distance: 75.3
drag, startPoint x: 216, startPoint y: 63, endPoint x: 149, endPoint y: 71, distance: 67.9
click at [214, 82] on p "x Wedding Ceremony" at bounding box center [260, 87] width 292 height 10
click at [137, 82] on p "x Wedding Ceremony" at bounding box center [260, 87] width 292 height 10
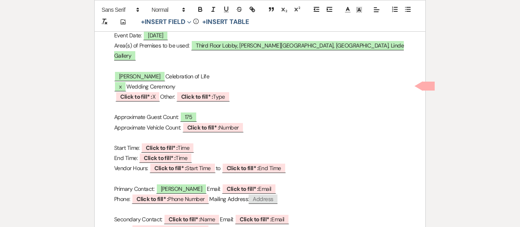
click at [128, 82] on p "x Wedding Ceremony" at bounding box center [260, 87] width 292 height 10
drag, startPoint x: 130, startPoint y: 63, endPoint x: 212, endPoint y: 63, distance: 82.4
click at [212, 82] on p "x Wedding Ceremony" at bounding box center [260, 87] width 292 height 10
click at [136, 91] on span "Click to fill* : X" at bounding box center [137, 96] width 45 height 11
select select "owner"
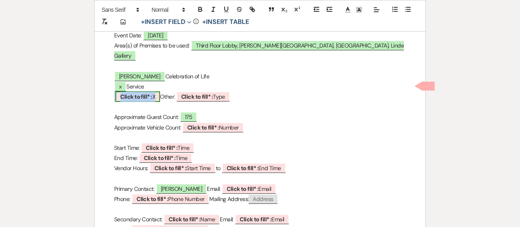
select select "custom_placeholder"
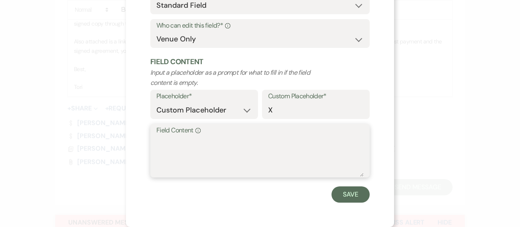
click at [191, 165] on textarea "Field Content Info" at bounding box center [259, 156] width 207 height 41
type textarea "x"
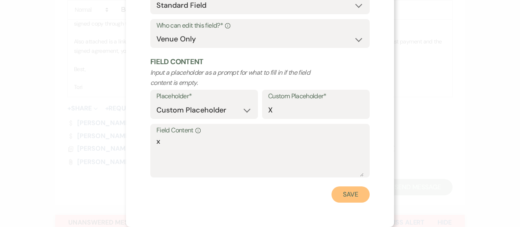
click at [350, 192] on button "Save" at bounding box center [350, 194] width 38 height 16
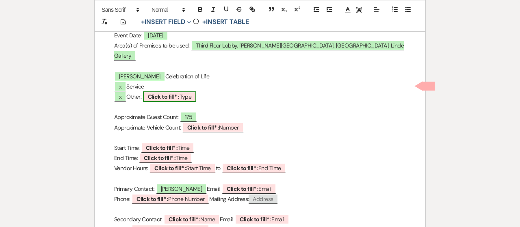
click at [155, 93] on b "Click to fill* :" at bounding box center [164, 96] width 32 height 7
select select "owner"
select select "Type"
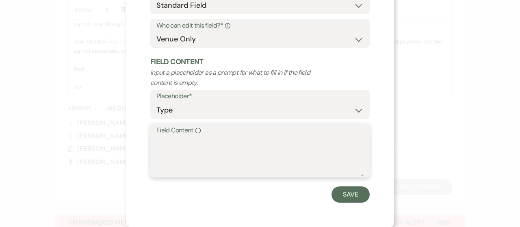
click at [167, 148] on textarea "Field Content Info" at bounding box center [259, 156] width 207 height 41
type textarea "Reception"
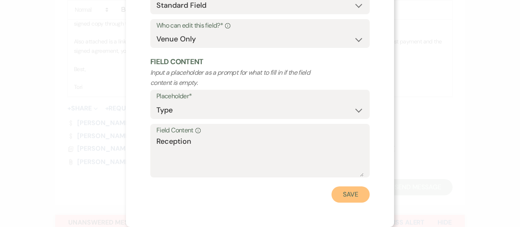
click at [339, 189] on button "Save" at bounding box center [350, 194] width 38 height 16
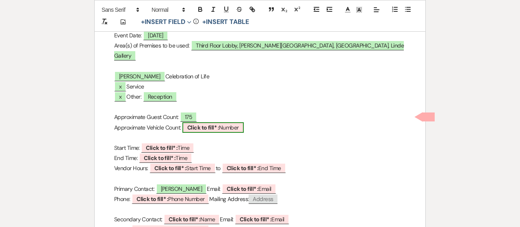
click at [205, 124] on b "Click to fill* :" at bounding box center [203, 127] width 32 height 7
select select "owner"
select select "Number"
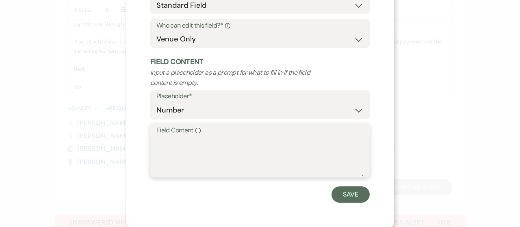
click at [195, 154] on textarea "Field Content Info" at bounding box center [259, 156] width 207 height 41
type textarea "125"
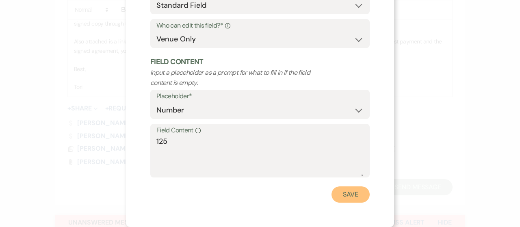
click at [352, 197] on button "Save" at bounding box center [350, 194] width 38 height 16
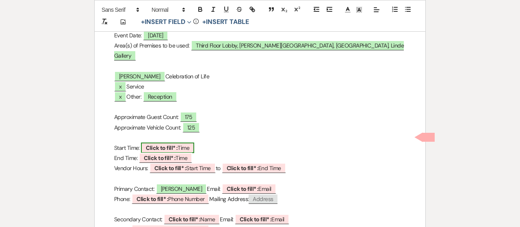
click at [190, 143] on span "Click to fill* : Time" at bounding box center [167, 148] width 53 height 11
select select "owner"
select select "Time"
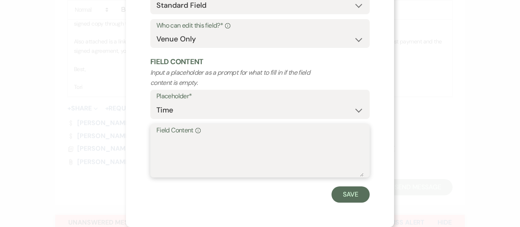
click at [165, 151] on textarea "Field Content Info" at bounding box center [259, 156] width 207 height 41
type textarea "1pm"
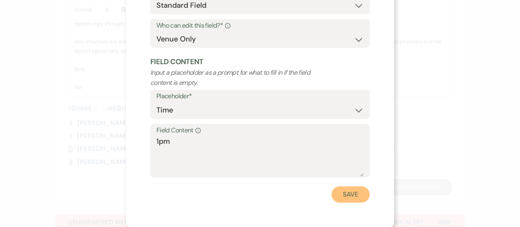
click at [347, 191] on button "Save" at bounding box center [350, 194] width 38 height 16
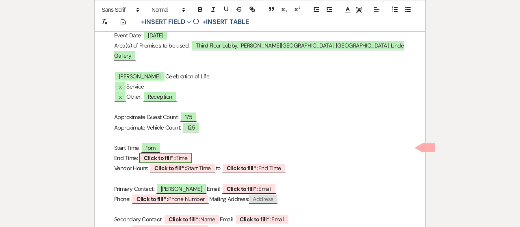
click at [172, 154] on b "Click to fill* :" at bounding box center [160, 157] width 32 height 7
select select "owner"
select select "Time"
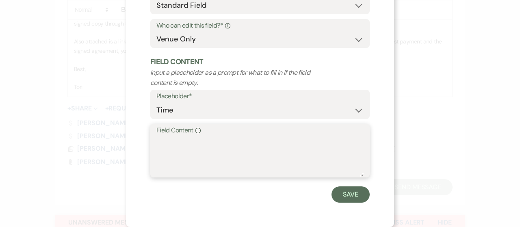
click at [172, 149] on textarea "Field Content Info" at bounding box center [259, 156] width 207 height 41
type textarea "4:30pm"
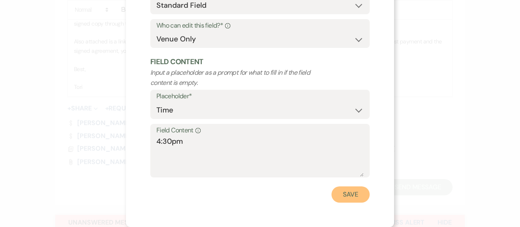
drag, startPoint x: 346, startPoint y: 197, endPoint x: 342, endPoint y: 198, distance: 4.1
click at [344, 197] on button "Save" at bounding box center [350, 194] width 38 height 16
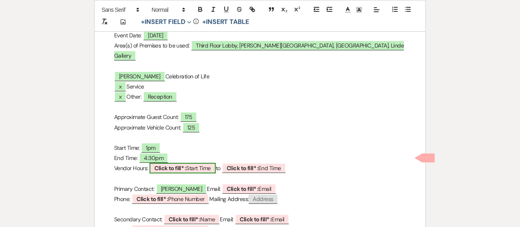
click at [192, 163] on span "Click to fill* : Start Time" at bounding box center [182, 168] width 66 height 11
select select "owner"
select select "custom_placeholder"
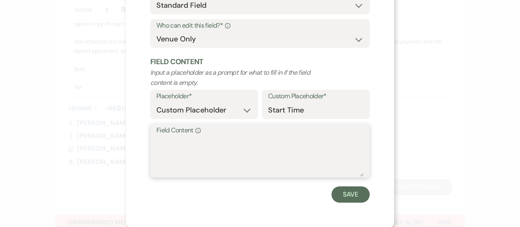
click at [184, 162] on textarea "Field Content Info" at bounding box center [259, 156] width 207 height 41
type textarea "10:30am"
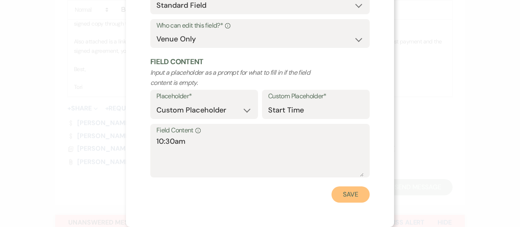
click at [338, 198] on button "Save" at bounding box center [350, 194] width 38 height 16
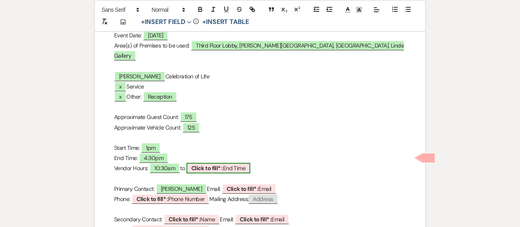
click at [222, 164] on b "Click to fill* :" at bounding box center [207, 167] width 32 height 7
select select "owner"
select select "custom_placeholder"
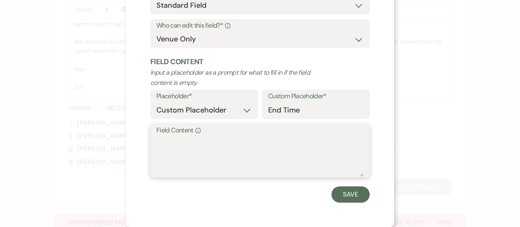
click at [193, 156] on textarea "Field Content Info" at bounding box center [259, 156] width 207 height 41
type textarea "5:30pm"
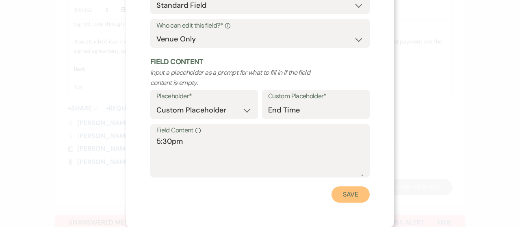
click at [346, 194] on button "Save" at bounding box center [350, 194] width 38 height 16
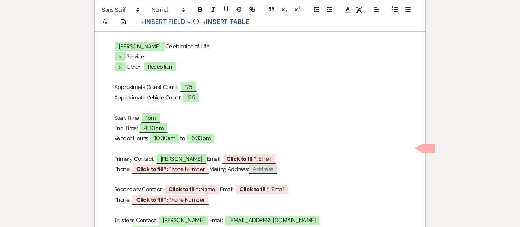
scroll to position [203, 0]
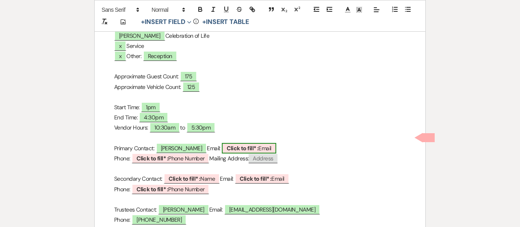
click at [235, 145] on b "Click to fill* :" at bounding box center [243, 148] width 32 height 7
select select "owner"
select select "Email"
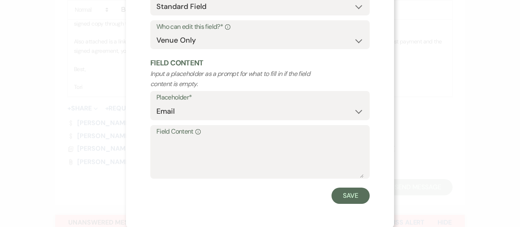
scroll to position [88, 0]
click at [214, 43] on select "Both Venue & Client Client Only Venue Only" at bounding box center [259, 39] width 207 height 16
select select "client"
click at [156, 47] on select "Both Venue & Client Client Only Venue Only" at bounding box center [259, 39] width 207 height 16
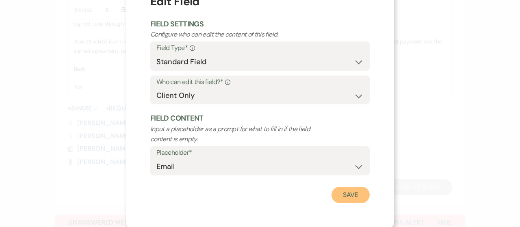
click at [334, 191] on button "Save" at bounding box center [350, 195] width 38 height 16
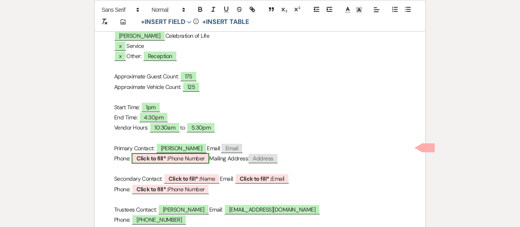
click at [179, 153] on span "Click to fill* : Phone Number" at bounding box center [171, 158] width 78 height 11
select select "owner"
select select "Phone Number"
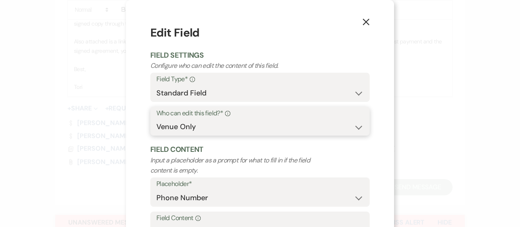
click at [201, 121] on select "Both Venue & Client Client Only Venue Only" at bounding box center [259, 127] width 207 height 16
select select "client"
click at [156, 119] on select "Both Venue & Client Client Only Venue Only" at bounding box center [259, 127] width 207 height 16
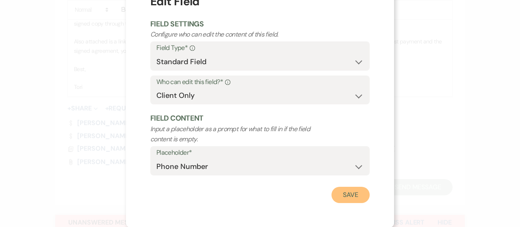
click at [336, 197] on button "Save" at bounding box center [350, 195] width 38 height 16
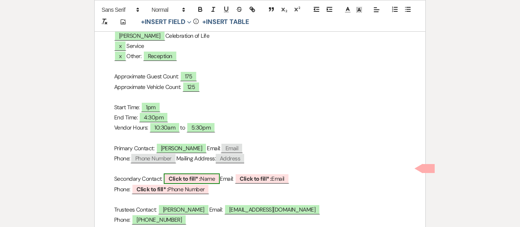
click at [211, 173] on span "Click to fill* : Name" at bounding box center [192, 178] width 56 height 11
select select "owner"
select select "Name"
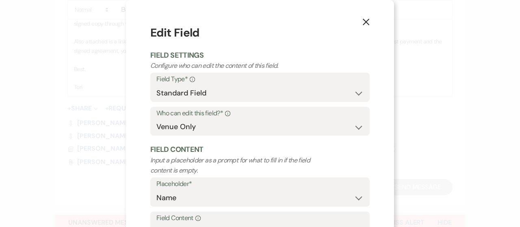
scroll to position [41, 0]
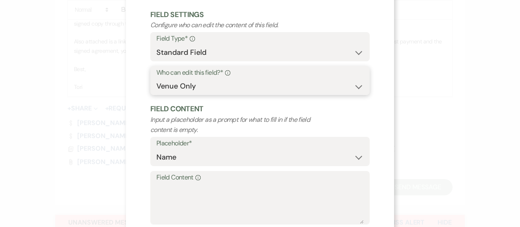
click at [217, 88] on select "Both Venue & Client Client Only Venue Only" at bounding box center [259, 86] width 207 height 16
select select "clientAndOwner"
click at [156, 78] on select "Both Venue & Client Client Only Venue Only" at bounding box center [259, 86] width 207 height 16
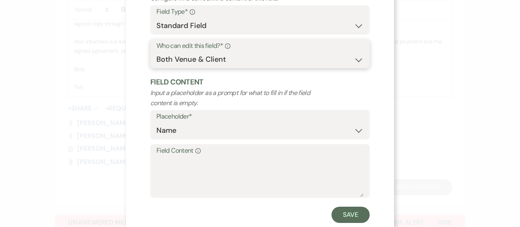
scroll to position [88, 0]
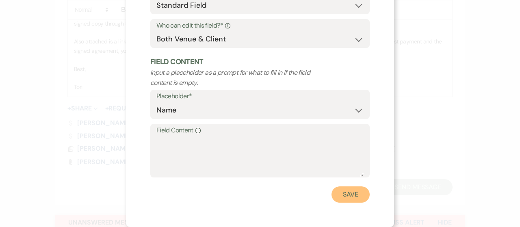
drag, startPoint x: 344, startPoint y: 198, endPoint x: 334, endPoint y: 194, distance: 11.0
click at [344, 198] on button "Save" at bounding box center [350, 194] width 38 height 16
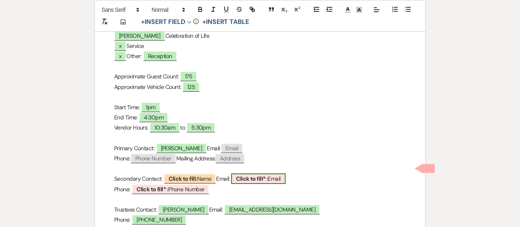
click at [278, 173] on span "Click to fill* : Email" at bounding box center [258, 178] width 54 height 11
select select "owner"
select select "Email"
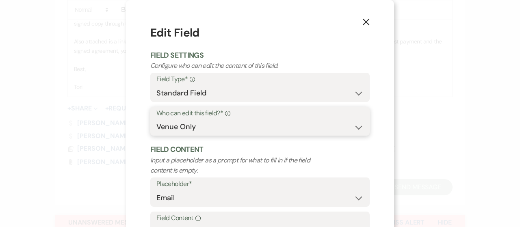
click at [253, 129] on select "Both Venue & Client Client Only Venue Only" at bounding box center [259, 127] width 207 height 16
select select "clientAndOwner"
click at [156, 119] on select "Both Venue & Client Client Only Venue Only" at bounding box center [259, 127] width 207 height 16
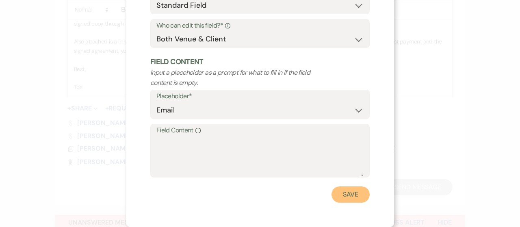
click at [352, 200] on button "Save" at bounding box center [350, 194] width 38 height 16
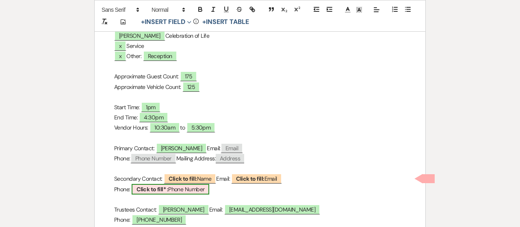
click at [179, 184] on span "Click to fill* : Phone Number" at bounding box center [171, 189] width 78 height 11
select select "owner"
select select "Phone Number"
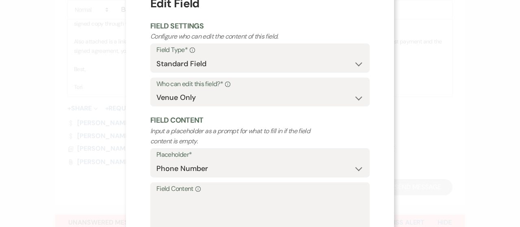
scroll to position [41, 0]
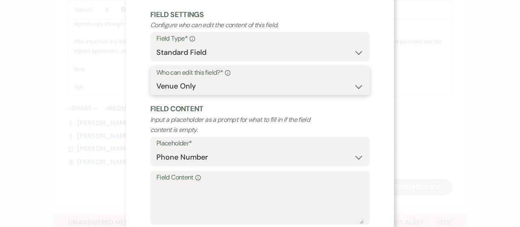
click at [228, 90] on select "Both Venue & Client Client Only Venue Only" at bounding box center [259, 86] width 207 height 16
select select "clientAndOwner"
click at [156, 78] on select "Both Venue & Client Client Only Venue Only" at bounding box center [259, 86] width 207 height 16
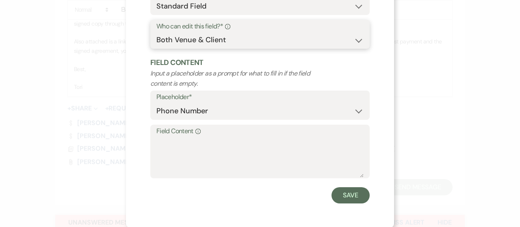
scroll to position [88, 0]
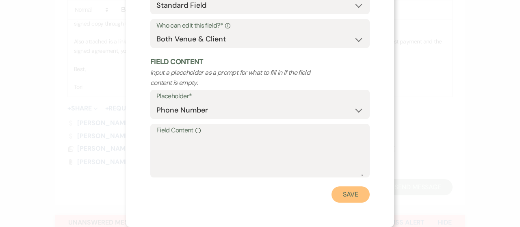
click at [350, 198] on button "Save" at bounding box center [350, 194] width 38 height 16
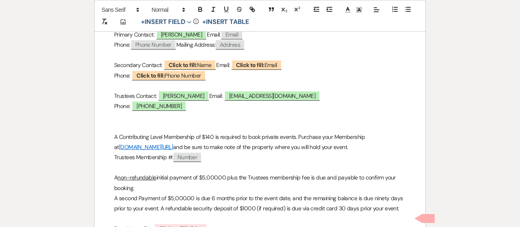
scroll to position [365, 0]
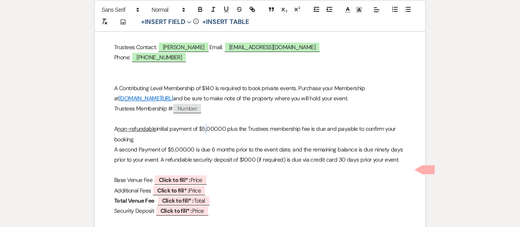
click at [206, 124] on p "A non-refundable initial payment of $5,000.00 plus the Trustees membership fee …" at bounding box center [260, 134] width 292 height 20
drag, startPoint x: 119, startPoint y: 125, endPoint x: 137, endPoint y: 126, distance: 18.7
click at [137, 145] on p "A second Payment of $5,000.00 is due 6 months prior to the event date, and the …" at bounding box center [260, 155] width 292 height 20
click at [136, 145] on p "A second Payment of $5,000.00 is due 6 months prior to the event date, and the …" at bounding box center [260, 155] width 292 height 20
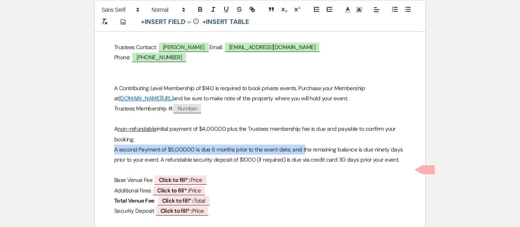
drag, startPoint x: 112, startPoint y: 126, endPoint x: 387, endPoint y: 134, distance: 275.0
click at [303, 125] on div "TRUSTEES PROPERTY PRIVATE EVENT AGREEMENT Trustees Property (“Premises”): ﻿ [PE…" at bounding box center [260, 122] width 330 height 706
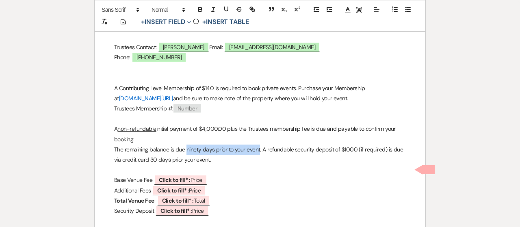
drag, startPoint x: 185, startPoint y: 127, endPoint x: 259, endPoint y: 124, distance: 73.5
click at [259, 145] on p "The remaining balance is due ninety days prior to your event. A refundable secu…" at bounding box center [260, 155] width 292 height 20
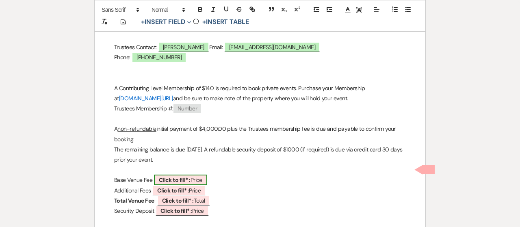
click at [186, 176] on b "Click to fill* :" at bounding box center [175, 179] width 32 height 7
select select "owner"
select select "custom_placeholder"
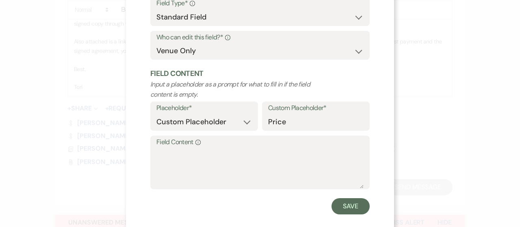
scroll to position [88, 0]
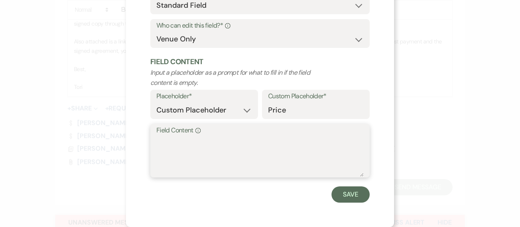
click at [223, 149] on textarea "Field Content Info" at bounding box center [259, 156] width 207 height 41
type textarea "8000.00"
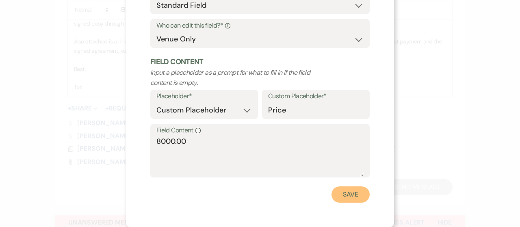
click at [331, 194] on button "Save" at bounding box center [350, 194] width 38 height 16
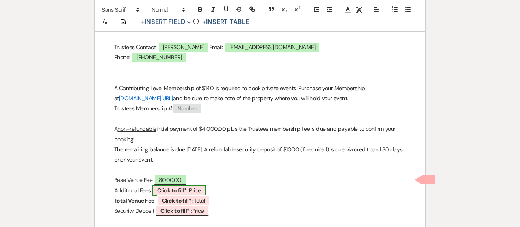
click at [170, 185] on span "Click to fill* : Price" at bounding box center [178, 190] width 53 height 11
select select "owner"
select select "custom_placeholder"
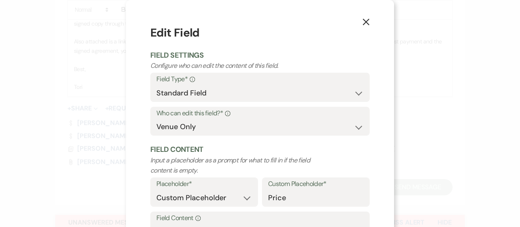
click at [360, 22] on button "X" at bounding box center [366, 22] width 12 height 14
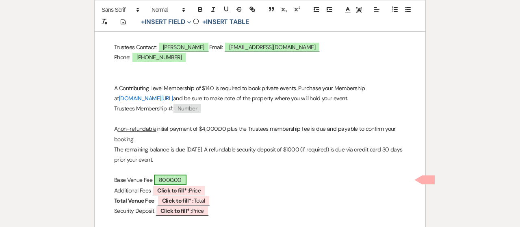
click at [160, 175] on span "8000.00" at bounding box center [170, 180] width 32 height 11
select select "owner"
select select "custom_placeholder"
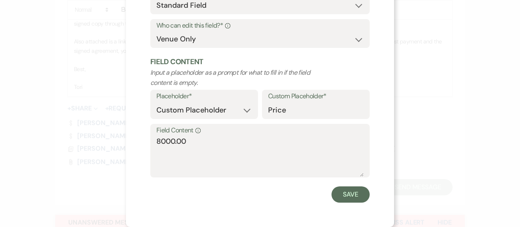
drag, startPoint x: 153, startPoint y: 145, endPoint x: 164, endPoint y: 146, distance: 11.8
click at [153, 145] on div "Field Content Info 8000.00" at bounding box center [259, 151] width 219 height 54
click at [156, 141] on textarea "8000.00" at bounding box center [259, 156] width 207 height 41
click at [156, 143] on textarea "8000.00" at bounding box center [259, 156] width 207 height 41
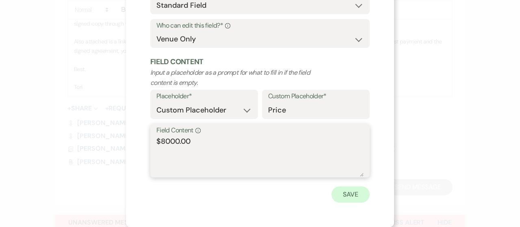
type textarea "$8000.00"
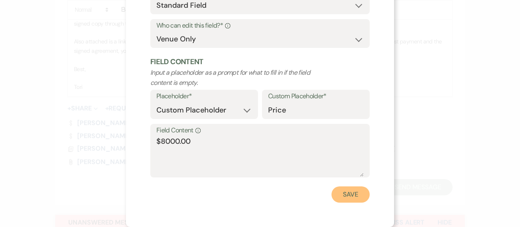
click at [358, 193] on button "Save" at bounding box center [350, 194] width 38 height 16
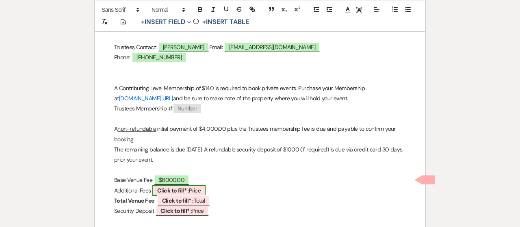
click at [185, 187] on b "Click to fill* :" at bounding box center [173, 190] width 32 height 7
select select "owner"
select select "custom_placeholder"
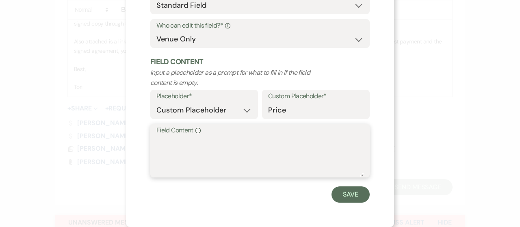
click at [182, 161] on textarea "Field Content Info" at bounding box center [259, 156] width 207 height 41
type textarea "n/a"
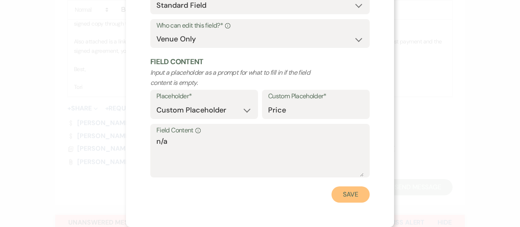
click at [349, 192] on button "Save" at bounding box center [350, 194] width 38 height 16
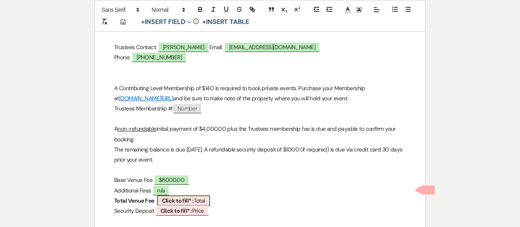
click at [172, 197] on b "Click to fill* :" at bounding box center [178, 200] width 32 height 7
select select "owner"
select select "Total"
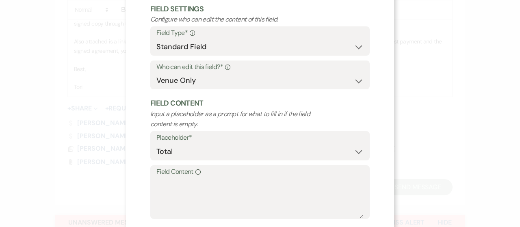
scroll to position [81, 0]
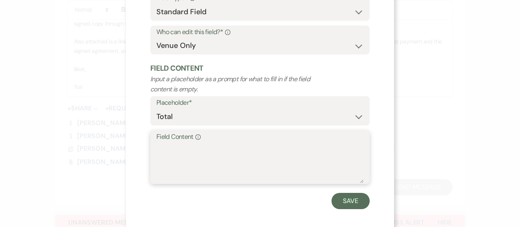
click at [172, 164] on textarea "Field Content Info" at bounding box center [259, 163] width 207 height 41
type textarea "$8000.00"
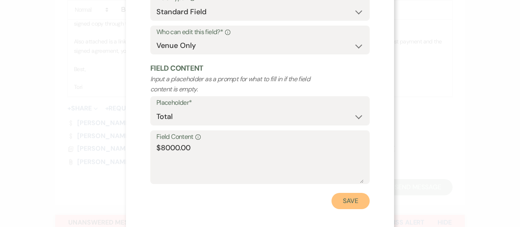
click at [348, 200] on button "Save" at bounding box center [350, 201] width 38 height 16
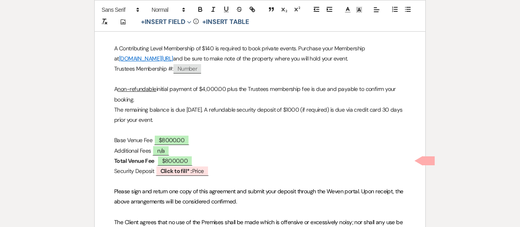
scroll to position [447, 0]
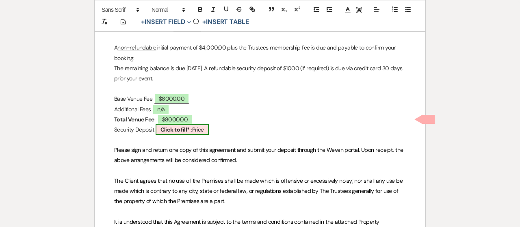
click at [197, 124] on span "Click to fill* : Price" at bounding box center [181, 129] width 53 height 11
select select "owner"
select select "custom_placeholder"
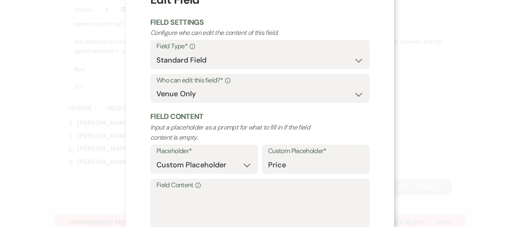
scroll to position [88, 0]
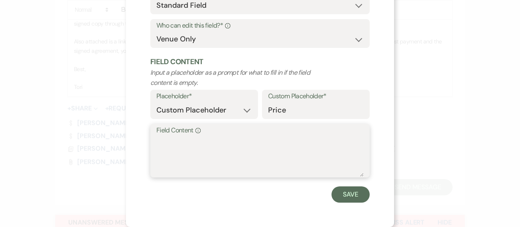
click at [186, 150] on textarea "Field Content Info" at bounding box center [259, 156] width 207 height 41
type textarea "$1000.00"
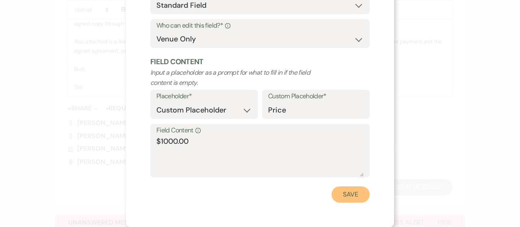
click at [336, 193] on button "Save" at bounding box center [350, 194] width 38 height 16
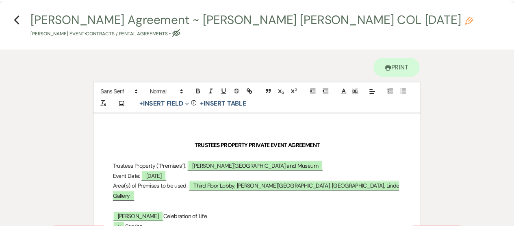
scroll to position [0, 0]
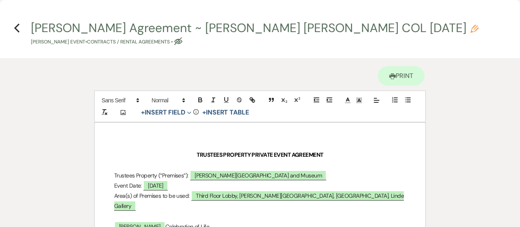
click at [17, 30] on use "button" at bounding box center [16, 28] width 5 height 9
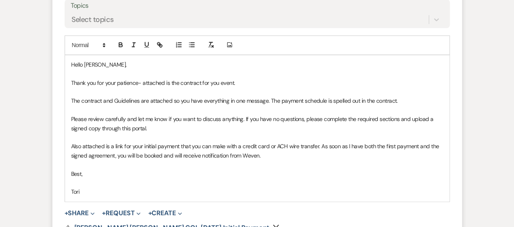
scroll to position [447, 0]
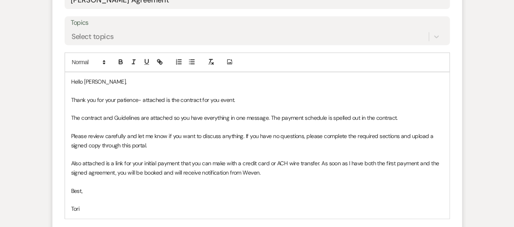
click at [276, 92] on p at bounding box center [257, 90] width 372 height 9
click at [277, 96] on p "Thank you for your patience- attached is the contract for you event." at bounding box center [257, 99] width 372 height 9
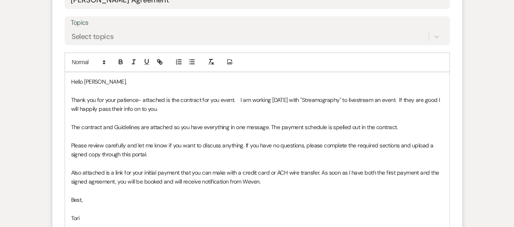
scroll to position [609, 0]
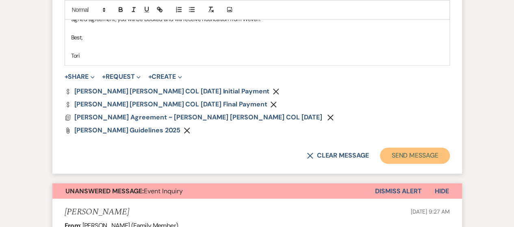
click at [417, 156] on button "Send Message" at bounding box center [414, 155] width 69 height 16
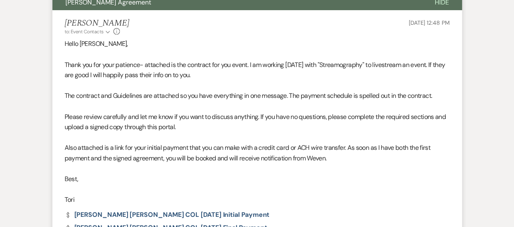
click at [402, 188] on p at bounding box center [257, 189] width 385 height 11
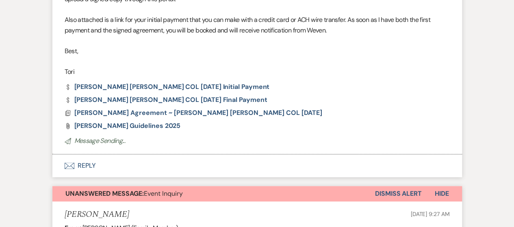
scroll to position [470, 0]
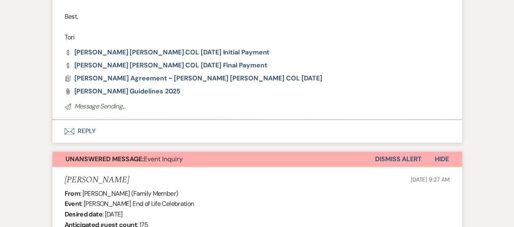
click at [388, 158] on button "Dismiss Alert" at bounding box center [398, 158] width 47 height 15
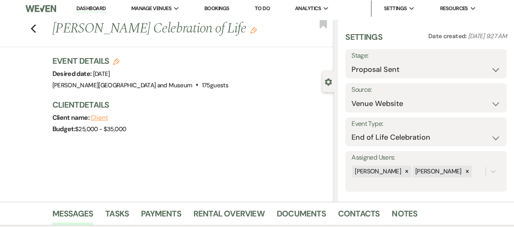
scroll to position [0, 0]
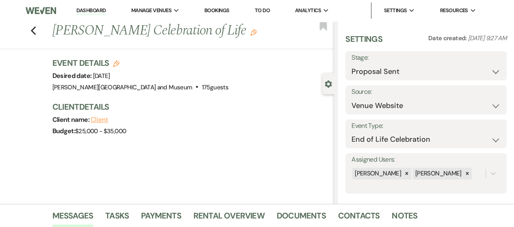
click at [87, 10] on link "Dashboard" at bounding box center [90, 11] width 29 height 8
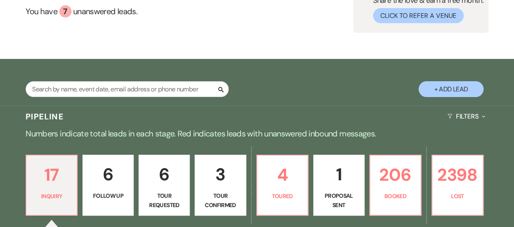
scroll to position [162, 0]
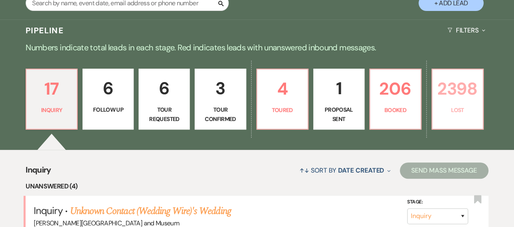
click at [457, 117] on link "2398 Lost" at bounding box center [457, 99] width 52 height 61
select select "8"
select select "6"
select select "8"
select select "10"
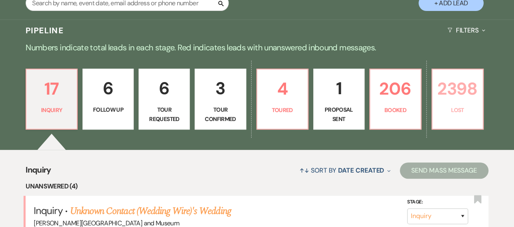
select select "8"
select select "10"
select select "8"
select select "6"
select select "8"
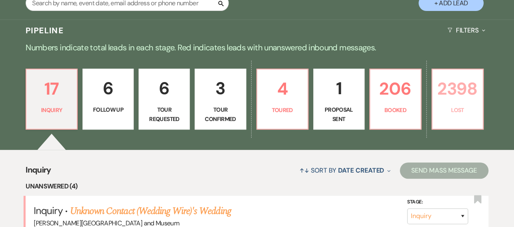
select select "10"
select select "8"
select select "5"
select select "8"
select select "10"
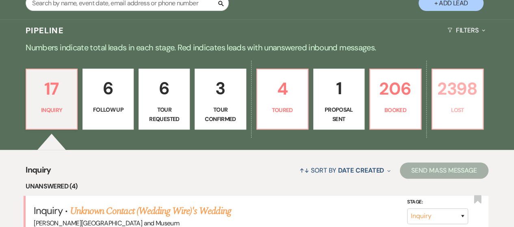
select select "8"
select select "5"
select select "8"
select select "10"
select select "8"
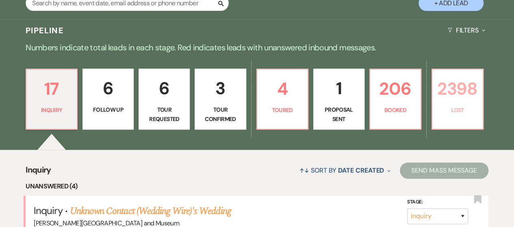
select select "5"
select select "8"
select select "10"
select select "8"
select select "5"
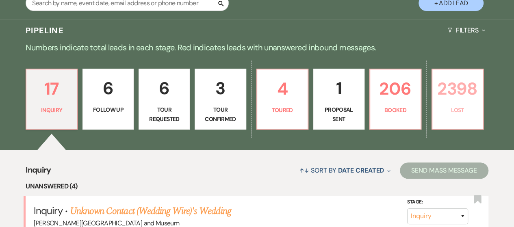
select select "8"
select select "10"
select select "8"
select select "5"
select select "8"
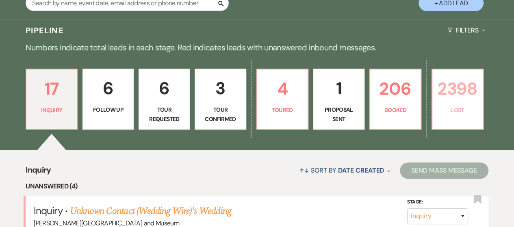
select select "5"
select select "8"
select select "5"
select select "8"
select select "5"
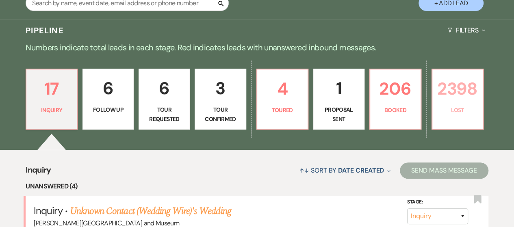
select select "8"
select select "5"
select select "8"
select select "10"
select select "8"
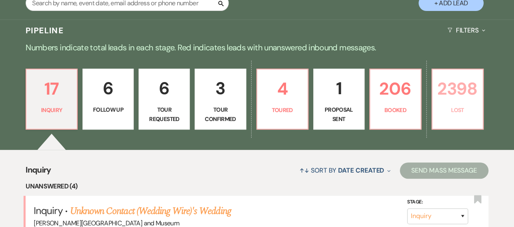
select select "5"
select select "8"
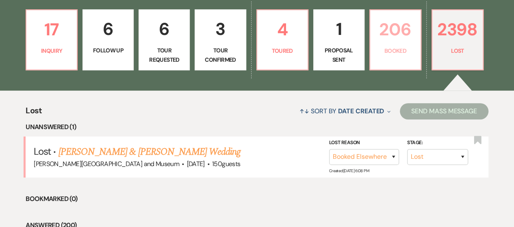
scroll to position [203, 0]
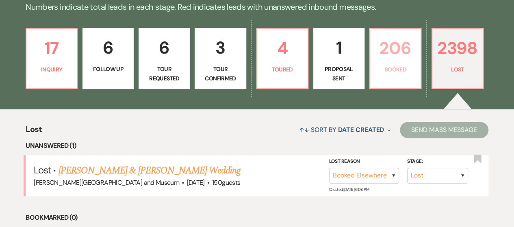
click at [393, 63] on link "206 Booked" at bounding box center [395, 58] width 52 height 61
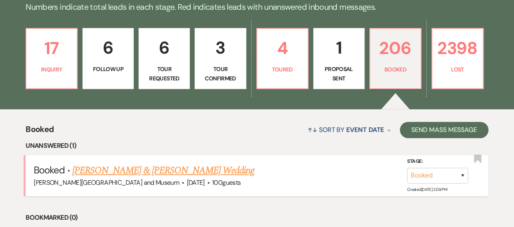
click at [202, 167] on link "[PERSON_NAME] & [PERSON_NAME] Wedding" at bounding box center [163, 170] width 182 height 15
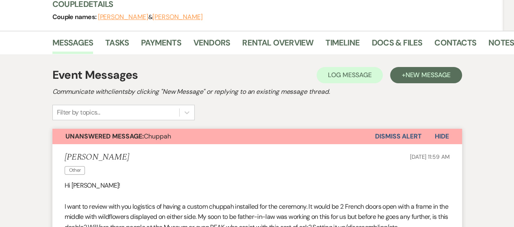
scroll to position [162, 0]
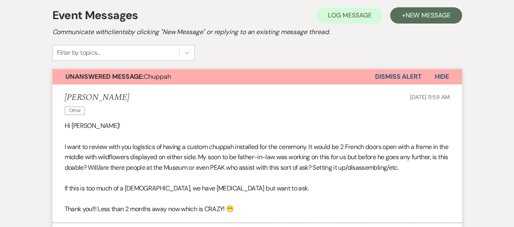
click at [400, 74] on button "Dismiss Alert" at bounding box center [398, 76] width 47 height 15
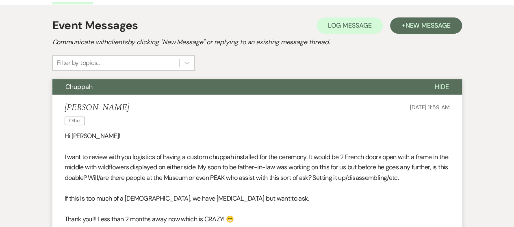
scroll to position [0, 0]
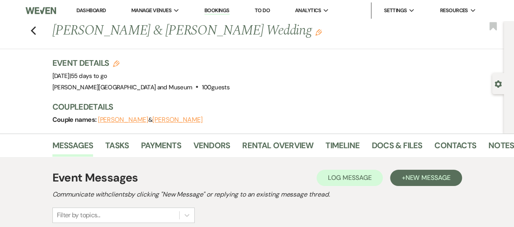
click at [91, 11] on link "Dashboard" at bounding box center [90, 10] width 29 height 7
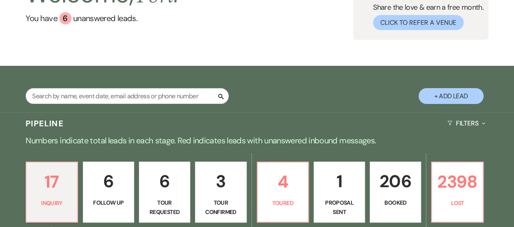
scroll to position [122, 0]
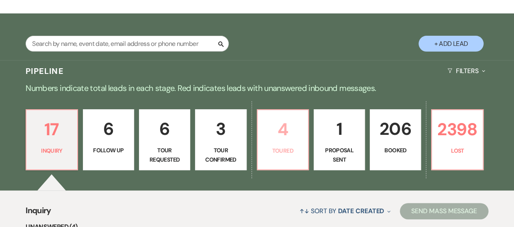
click at [270, 135] on p "4" at bounding box center [282, 129] width 41 height 27
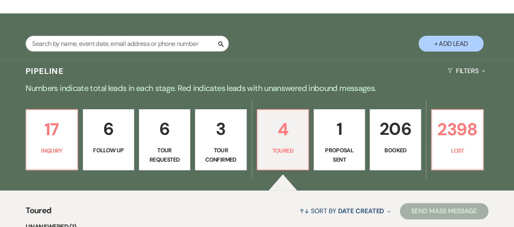
scroll to position [203, 0]
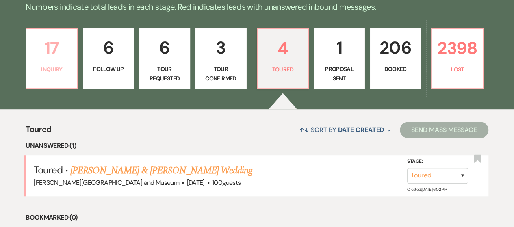
click at [69, 88] on div "17 Inquiry 6 Follow Up 6 Tour Requested 3 Tour Confirmed 4 Toured 1 Proposal Se…" at bounding box center [257, 63] width 514 height 91
click at [58, 79] on link "17 Inquiry" at bounding box center [52, 58] width 52 height 61
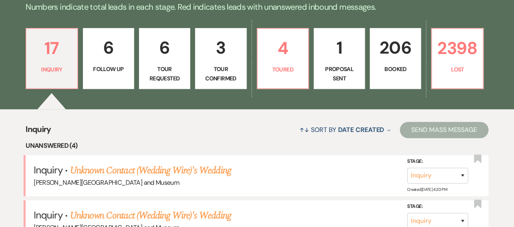
scroll to position [325, 0]
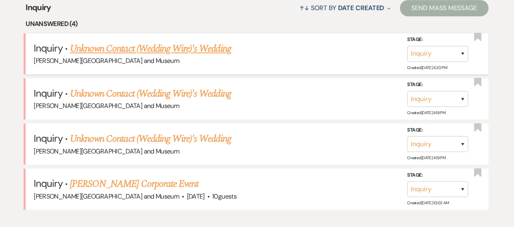
click at [158, 51] on link "Unknown Contact (Wedding Wire)'s Wedding" at bounding box center [150, 48] width 161 height 15
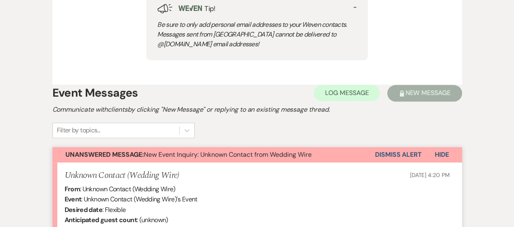
scroll to position [325, 0]
